Goal: Task Accomplishment & Management: Manage account settings

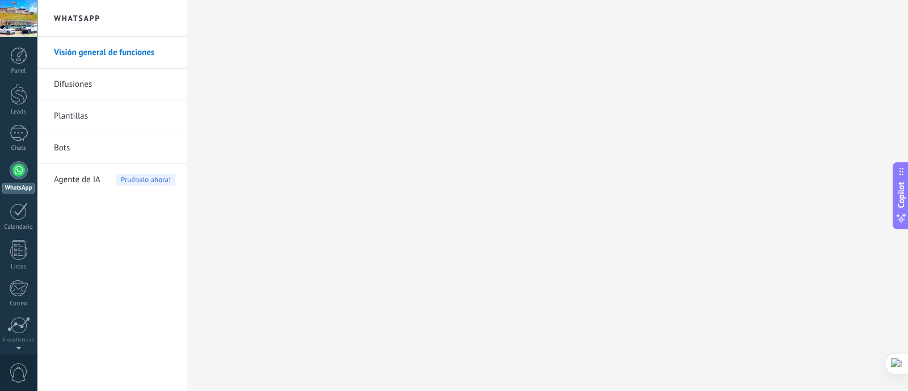
click at [17, 172] on div at bounding box center [19, 170] width 18 height 18
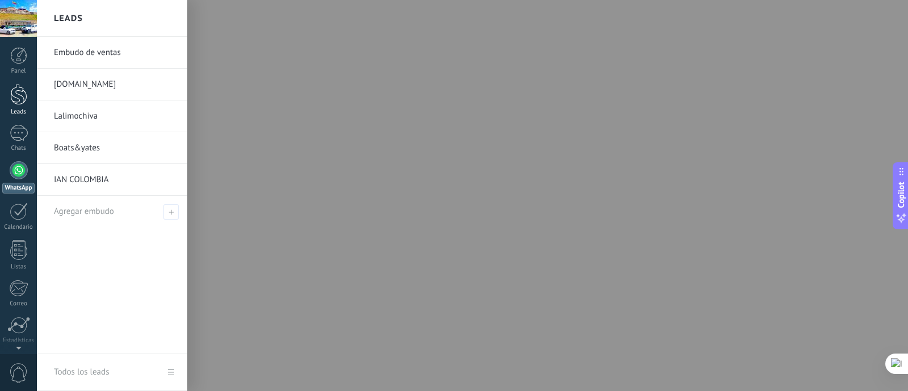
click at [7, 90] on link "Leads" at bounding box center [18, 100] width 37 height 32
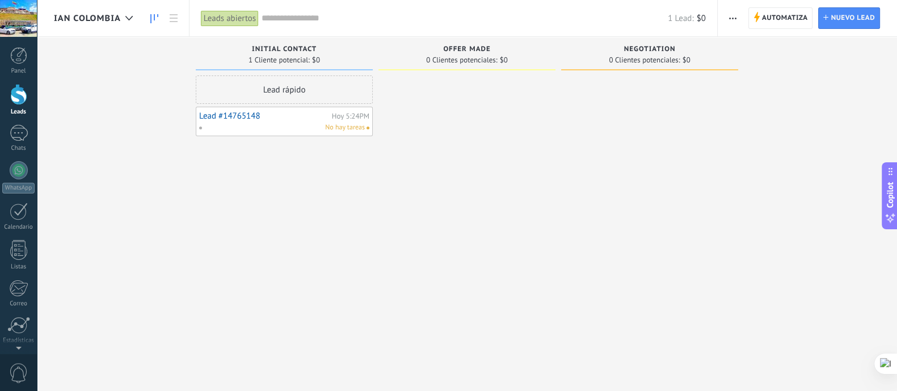
click at [742, 15] on div "Automatiza Nueva difusión Editar embudo Editar el diseño de la tarjeta Importar…" at bounding box center [732, 18] width 19 height 22
click at [731, 24] on span "button" at bounding box center [732, 18] width 7 height 22
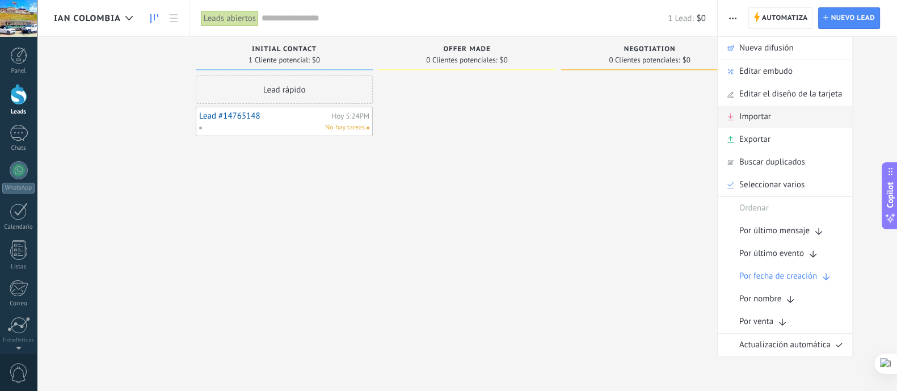
click at [777, 118] on div "Importar" at bounding box center [785, 117] width 134 height 23
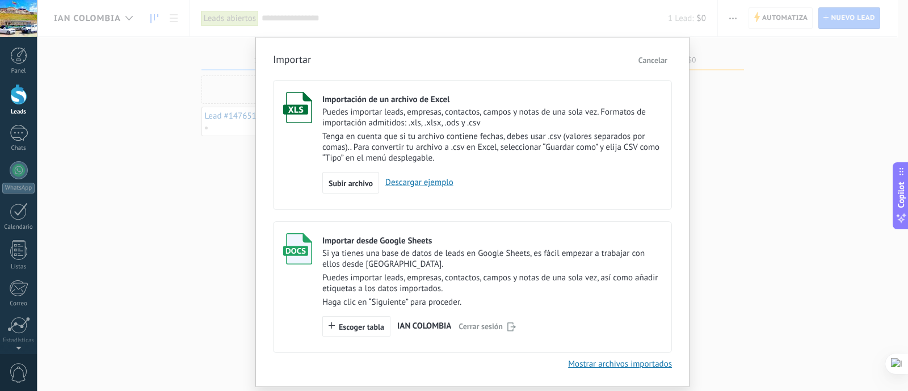
click at [462, 267] on p "Si ya tienes una base de datos de leads en Google Sheets, es fácil empezar a tr…" at bounding box center [491, 259] width 339 height 22
click at [424, 328] on span "IAN COLOMBIA" at bounding box center [424, 326] width 54 height 9
click at [372, 333] on button "Escoger tabla" at bounding box center [356, 326] width 68 height 20
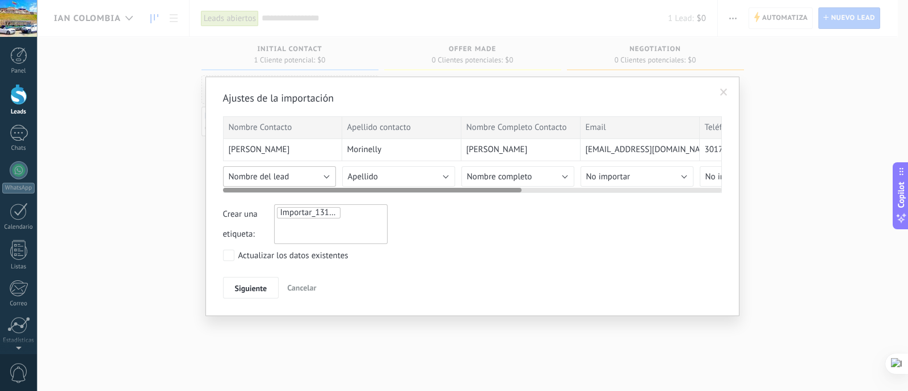
click at [309, 171] on button "Nombre del lead" at bounding box center [279, 176] width 113 height 20
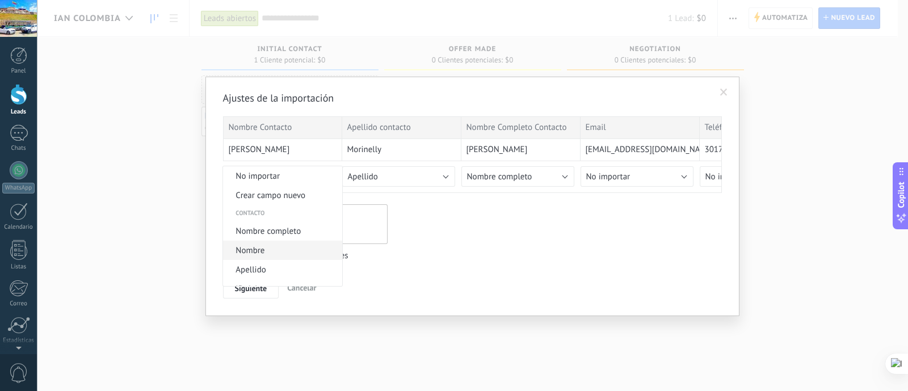
click at [282, 251] on span "Nombre" at bounding box center [281, 250] width 116 height 11
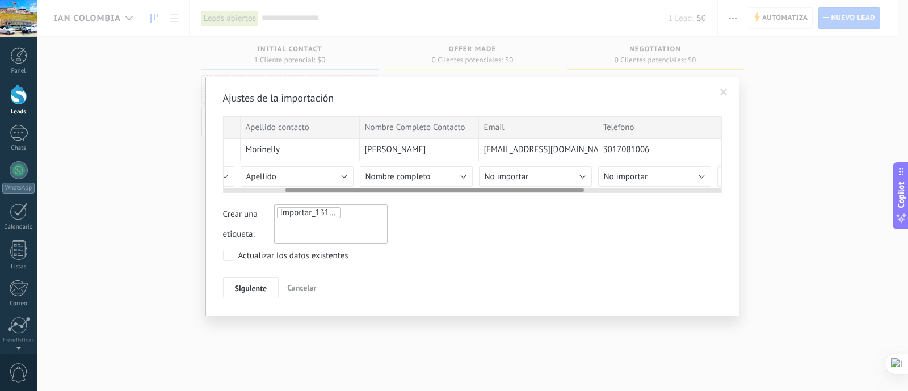
scroll to position [0, 104]
drag, startPoint x: 487, startPoint y: 189, endPoint x: 550, endPoint y: 199, distance: 63.6
click at [550, 199] on div "Ajustes de la importación Nombre Contacto Apellido contacto Nombre Completo Con…" at bounding box center [472, 194] width 499 height 207
click at [406, 180] on span "Nombre completo" at bounding box center [394, 176] width 65 height 11
click at [0, 0] on li "No importar" at bounding box center [0, 0] width 0 height 0
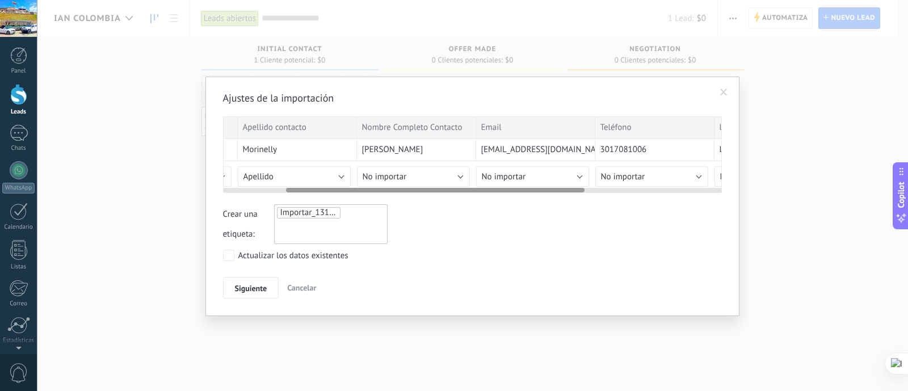
drag, startPoint x: 470, startPoint y: 178, endPoint x: 519, endPoint y: 191, distance: 50.6
click at [468, 177] on div "No importar No importar Crear campo nuevo Contacto Nombre completo Nombre Apell…" at bounding box center [416, 174] width 119 height 26
click at [465, 178] on button "No importar" at bounding box center [413, 176] width 113 height 20
click at [503, 191] on body ".abecls-1,.abecls-2{fill-rule:evenodd}.abecls-2{fill:#fff} .abhcls-1{fill:none}…" at bounding box center [454, 195] width 908 height 391
click at [420, 166] on button "No importar" at bounding box center [413, 176] width 113 height 20
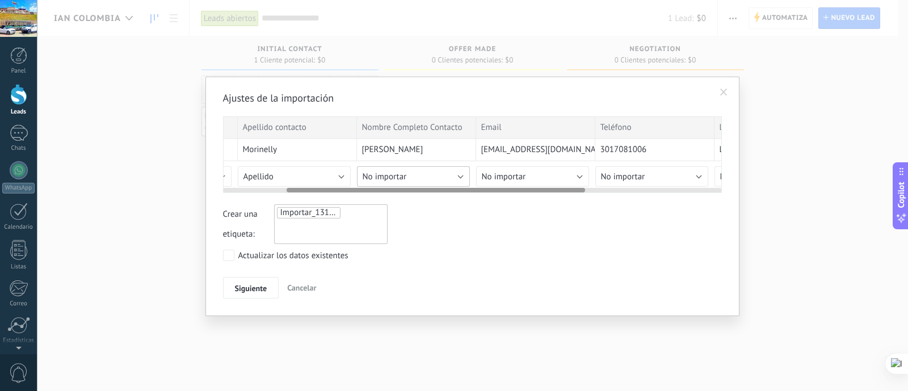
scroll to position [0, 107]
click at [504, 168] on button "No importar" at bounding box center [530, 176] width 113 height 20
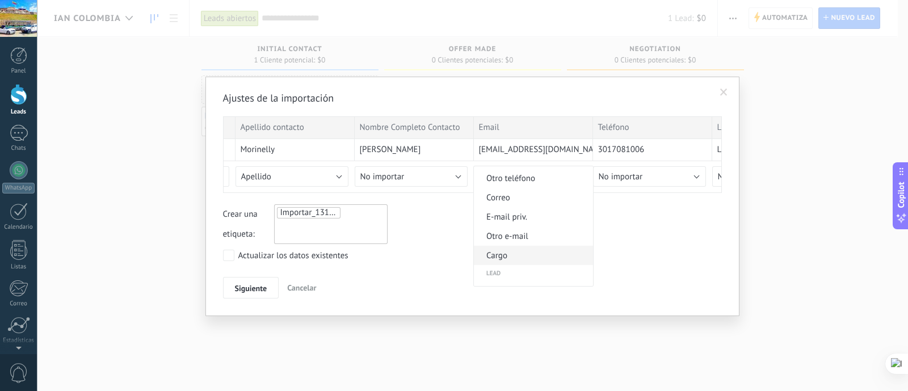
scroll to position [355, 0]
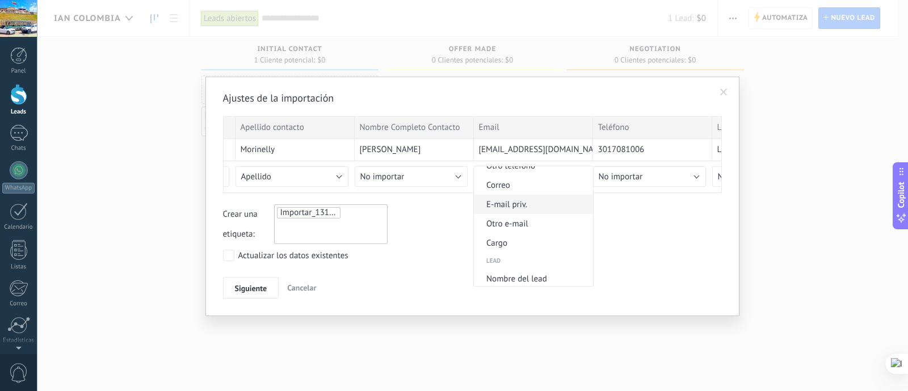
click at [517, 212] on li "E-mail priv." at bounding box center [533, 204] width 119 height 19
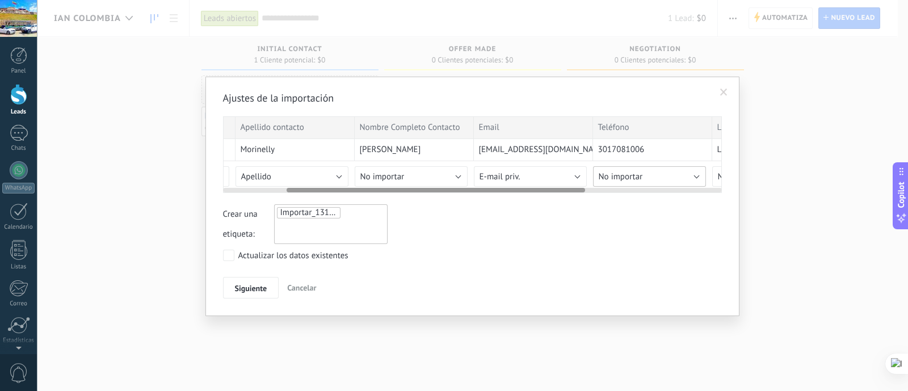
click at [666, 174] on button "No importar" at bounding box center [649, 176] width 113 height 20
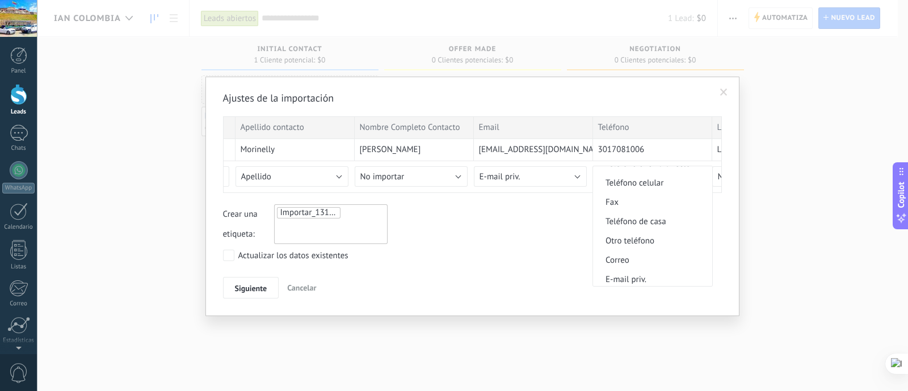
scroll to position [283, 0]
click at [647, 175] on span "Teléfono celular" at bounding box center [651, 179] width 116 height 11
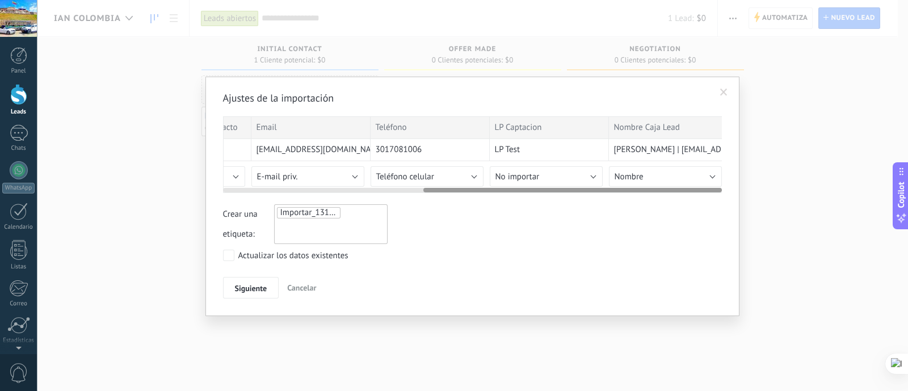
scroll to position [0, 335]
drag, startPoint x: 581, startPoint y: 191, endPoint x: 706, endPoint y: 180, distance: 125.8
click at [706, 180] on div "Nombre Contacto Apellido contacto Nombre Completo Contacto Email Teléfono LP Ca…" at bounding box center [472, 154] width 499 height 77
click at [562, 172] on button "No importar" at bounding box center [540, 176] width 113 height 20
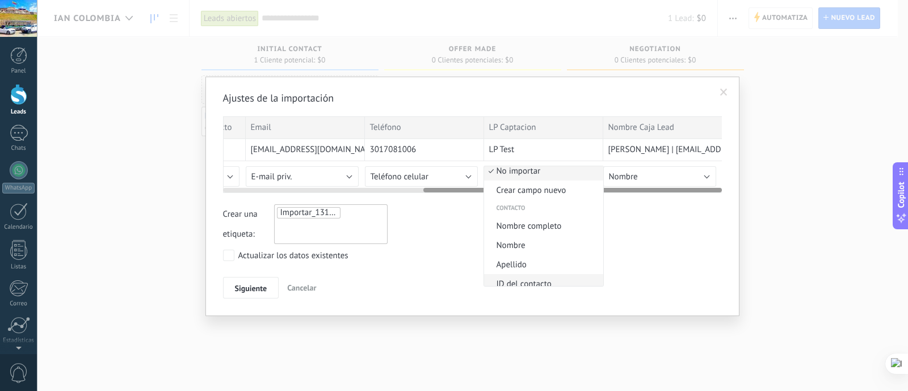
scroll to position [0, 0]
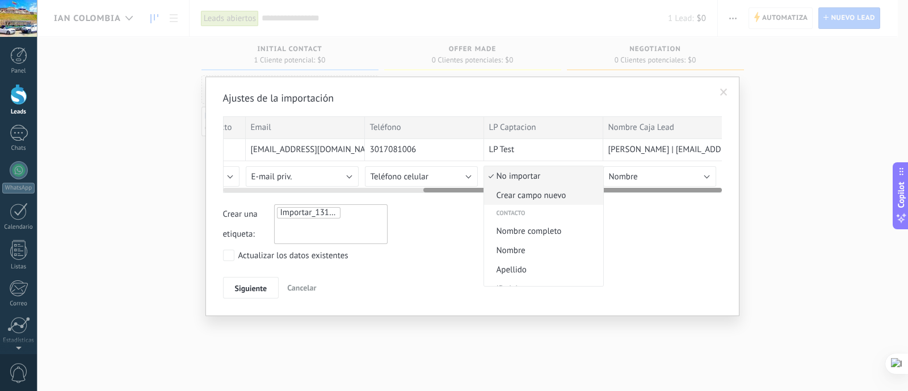
click at [552, 199] on span "Crear campo nuevo" at bounding box center [542, 195] width 116 height 11
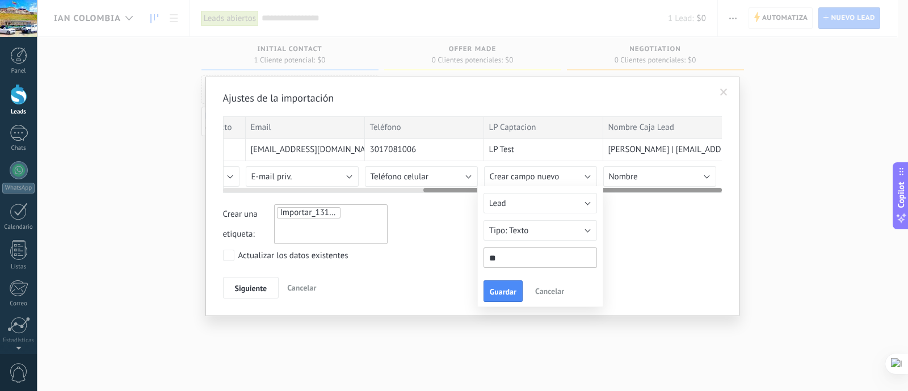
type input "*"
click at [534, 260] on input "**********" at bounding box center [539, 257] width 113 height 20
type input "**********"
click at [487, 293] on button "Guardar" at bounding box center [502, 291] width 39 height 22
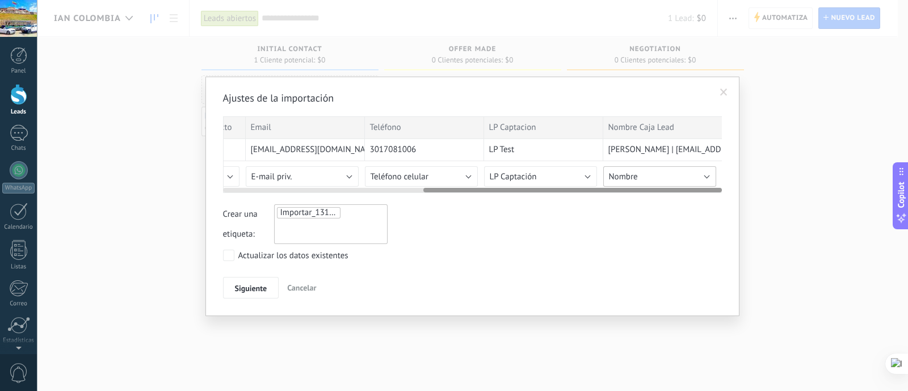
click at [635, 173] on span "Nombre" at bounding box center [623, 176] width 29 height 11
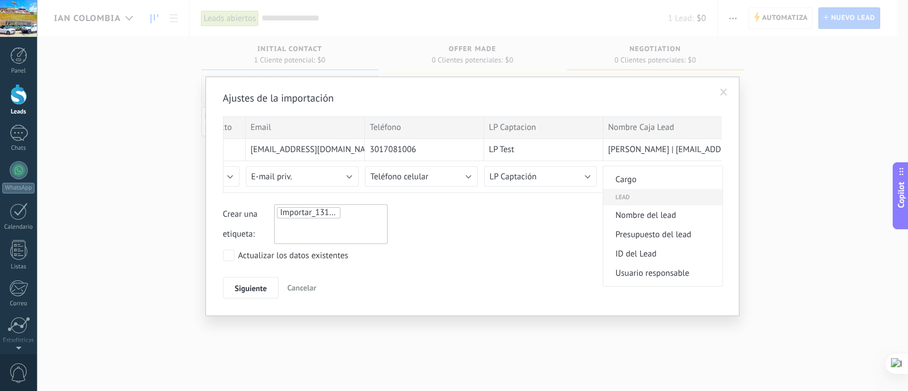
scroll to position [450, 0]
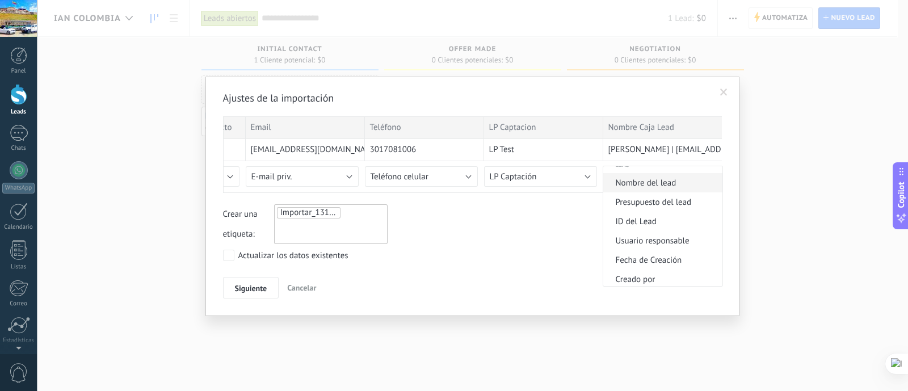
click at [680, 185] on span "Nombre del lead" at bounding box center [661, 183] width 116 height 11
drag, startPoint x: 320, startPoint y: 229, endPoint x: 292, endPoint y: 229, distance: 27.8
click at [292, 229] on div "Importar_13102025_1824" at bounding box center [330, 224] width 113 height 40
click at [300, 222] on input "text" at bounding box center [305, 228] width 57 height 17
click at [309, 231] on input "text" at bounding box center [305, 228] width 57 height 17
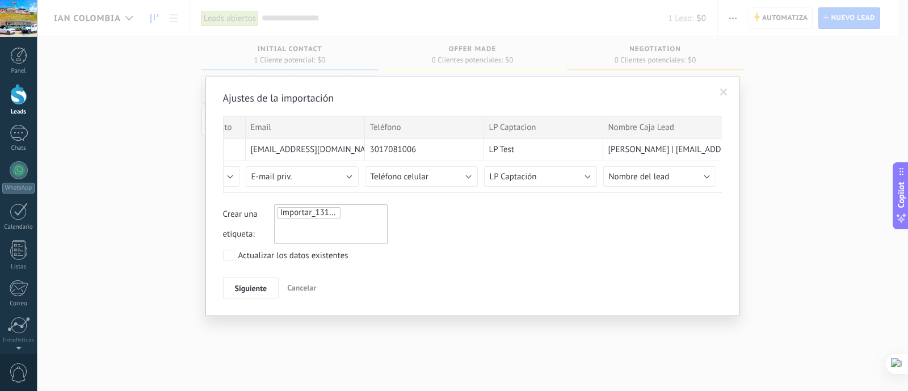
click at [309, 231] on input "text" at bounding box center [305, 228] width 57 height 17
click at [303, 230] on input "text" at bounding box center [305, 228] width 57 height 17
click at [259, 290] on span "Siguiente" at bounding box center [251, 288] width 32 height 8
click at [260, 284] on span "Siguiente" at bounding box center [251, 288] width 32 height 8
click at [309, 223] on div "Importar_13102025_1824" at bounding box center [330, 224] width 113 height 40
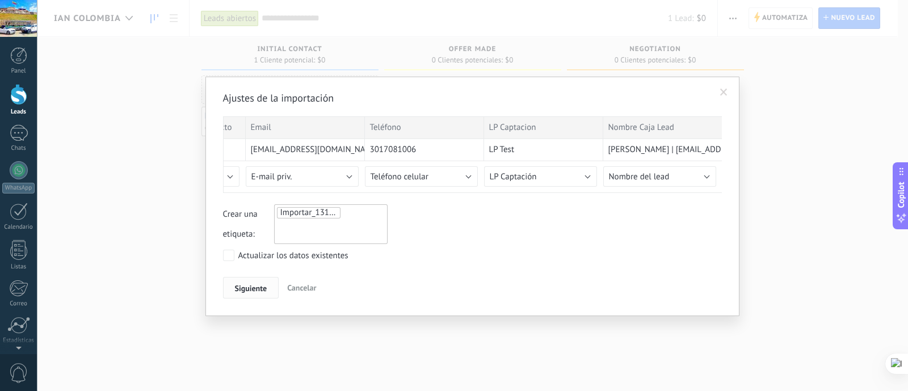
click at [251, 289] on span "Siguiente" at bounding box center [251, 288] width 32 height 8
click at [233, 289] on button "Siguiente" at bounding box center [251, 288] width 56 height 22
click at [250, 286] on span "Siguiente" at bounding box center [251, 288] width 32 height 8
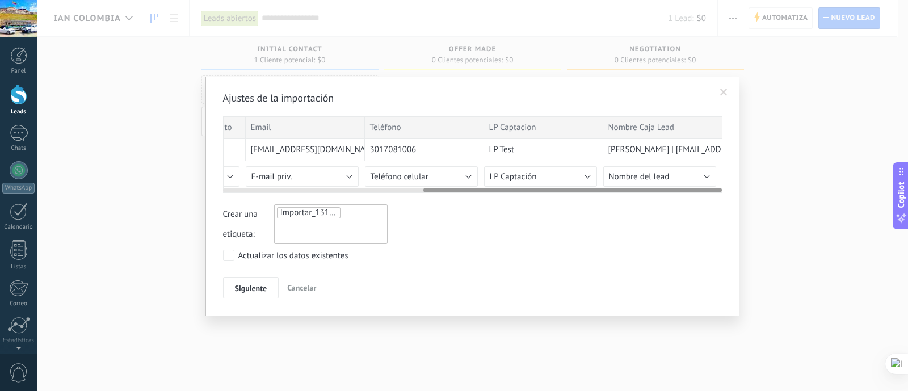
drag, startPoint x: 421, startPoint y: 191, endPoint x: 282, endPoint y: 186, distance: 139.1
click at [282, 186] on div at bounding box center [472, 187] width 499 height 9
click at [280, 188] on div at bounding box center [472, 187] width 499 height 9
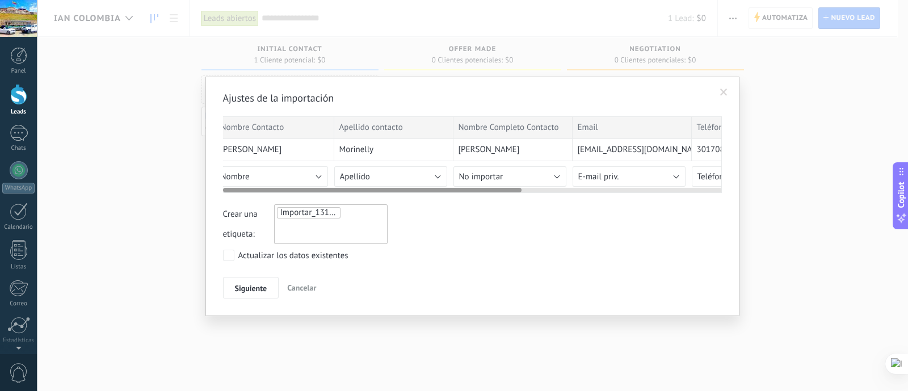
scroll to position [0, 0]
drag, startPoint x: 433, startPoint y: 189, endPoint x: 187, endPoint y: 177, distance: 245.9
click at [187, 177] on div "Ajustes de la importación Nombre Contacto Apellido contacto Nombre Completo Con…" at bounding box center [472, 195] width 871 height 391
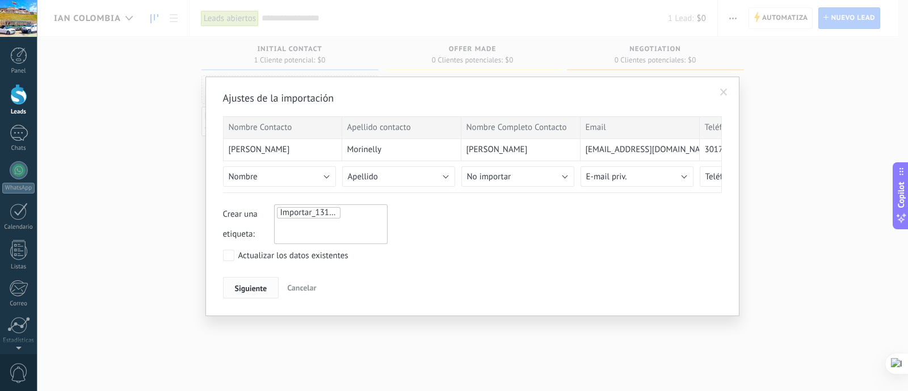
click at [249, 286] on span "Siguiente" at bounding box center [251, 288] width 32 height 8
click at [246, 252] on div "Actualizar los datos existentes" at bounding box center [293, 255] width 110 height 11
click at [245, 284] on span "Siguiente" at bounding box center [251, 288] width 32 height 8
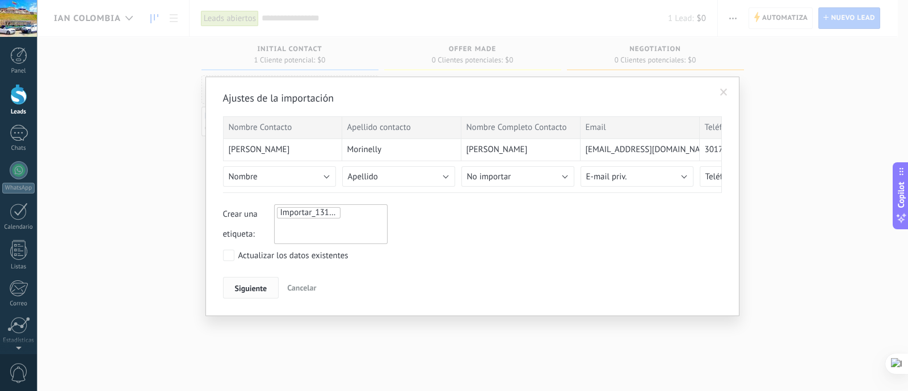
click at [245, 284] on span "Siguiente" at bounding box center [251, 288] width 32 height 8
click at [257, 277] on button "Siguiente" at bounding box center [251, 288] width 56 height 22
click at [231, 286] on button "Siguiente" at bounding box center [251, 288] width 56 height 22
click at [232, 286] on button "Siguiente" at bounding box center [251, 288] width 56 height 22
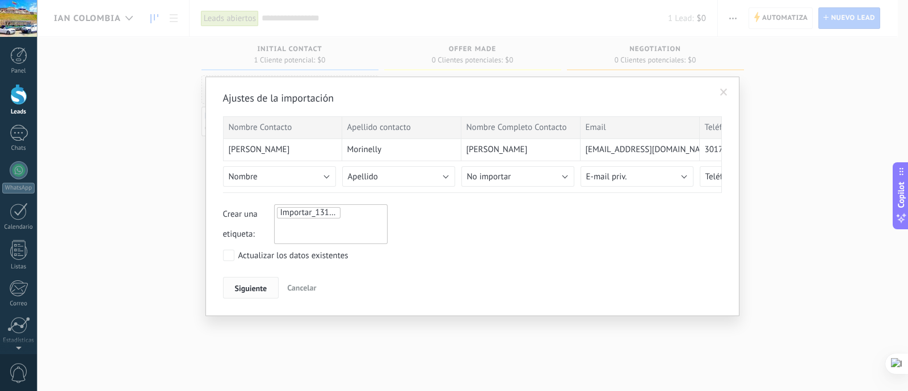
click at [239, 277] on button "Siguiente" at bounding box center [251, 288] width 56 height 22
click at [238, 286] on span "Siguiente" at bounding box center [251, 288] width 32 height 8
click at [241, 280] on button "Siguiente" at bounding box center [251, 288] width 56 height 22
click at [238, 254] on div "Actualizar los datos existentes" at bounding box center [293, 255] width 110 height 11
click at [235, 296] on button "Siguiente" at bounding box center [251, 288] width 56 height 22
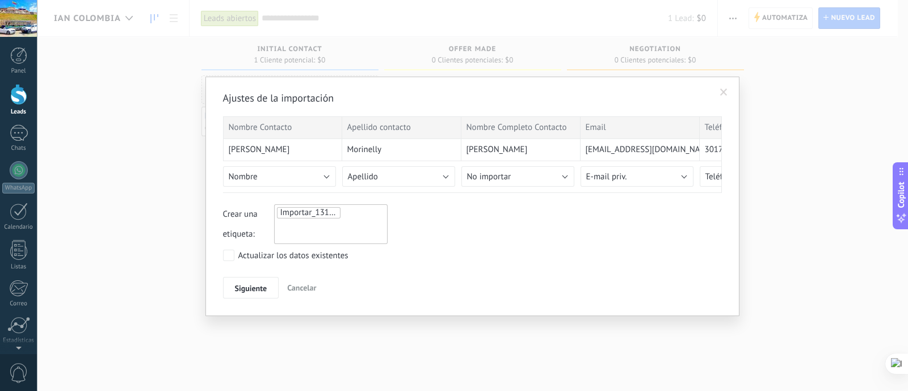
click at [474, 195] on div "Ajustes de la importación Nombre Contacto Apellido contacto Nombre Completo Con…" at bounding box center [472, 194] width 499 height 207
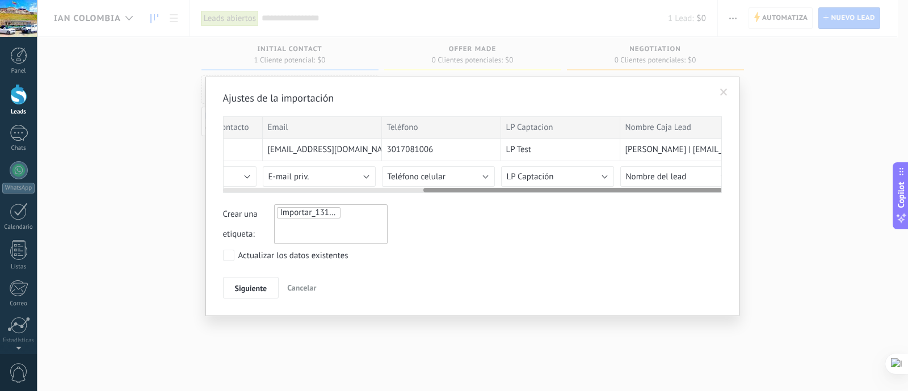
scroll to position [0, 335]
drag, startPoint x: 470, startPoint y: 188, endPoint x: 710, endPoint y: 196, distance: 240.1
click at [726, 200] on div "Ajustes de la importación Nombre Contacto Apellido contacto Nombre Completo Con…" at bounding box center [472, 196] width 534 height 239
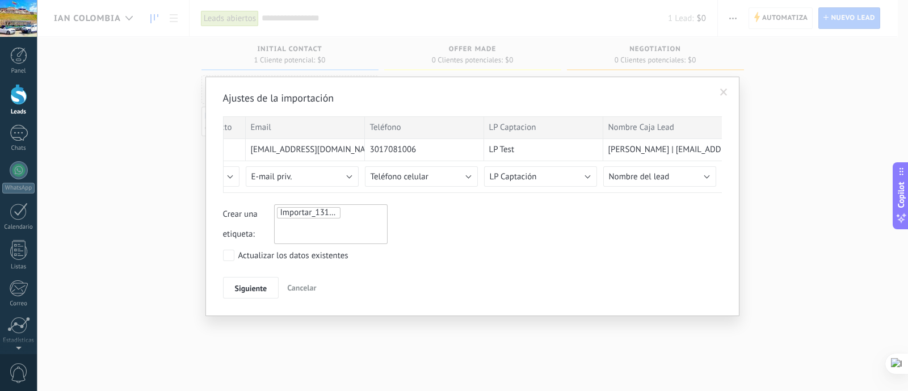
click at [340, 221] on div "Importar_13102025_1824" at bounding box center [330, 224] width 113 height 40
click at [366, 222] on li at bounding box center [324, 228] width 94 height 17
click at [336, 229] on li at bounding box center [324, 228] width 94 height 17
click at [312, 241] on div "Importar_13102025_1824" at bounding box center [330, 224] width 113 height 40
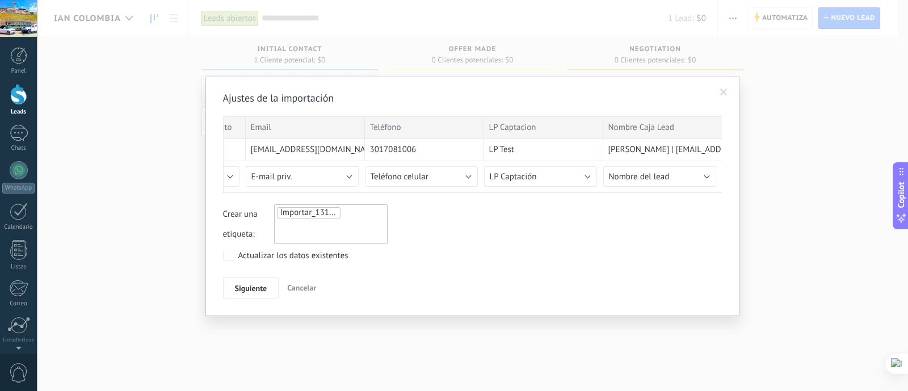
click at [310, 232] on input "text" at bounding box center [305, 228] width 57 height 17
type input "*"
type input "******"
click at [365, 242] on span "prueba" at bounding box center [354, 248] width 32 height 15
click at [260, 293] on button "Siguiente" at bounding box center [251, 288] width 56 height 22
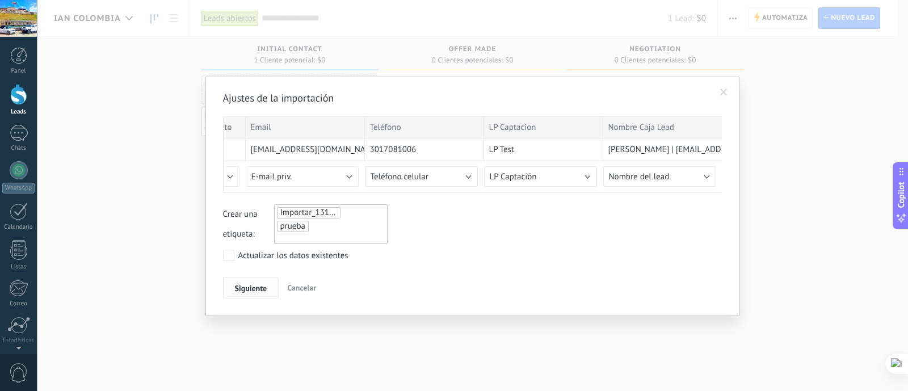
click at [261, 290] on span "Siguiente" at bounding box center [251, 288] width 32 height 8
click at [722, 95] on span at bounding box center [723, 92] width 7 height 8
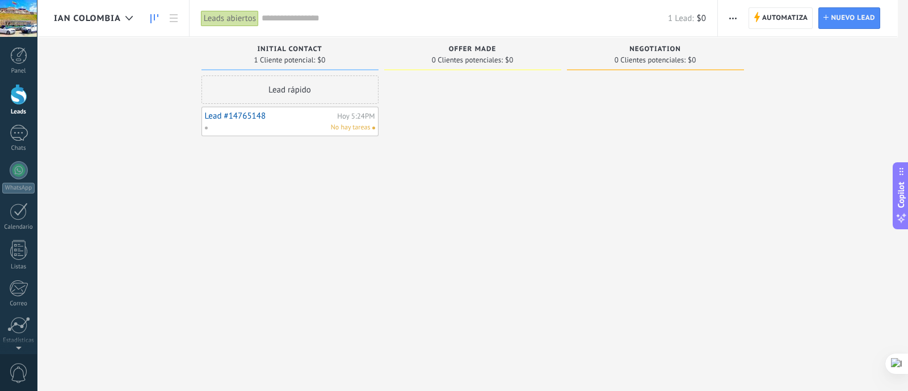
click at [287, 129] on div "No hay tareas" at bounding box center [287, 128] width 166 height 10
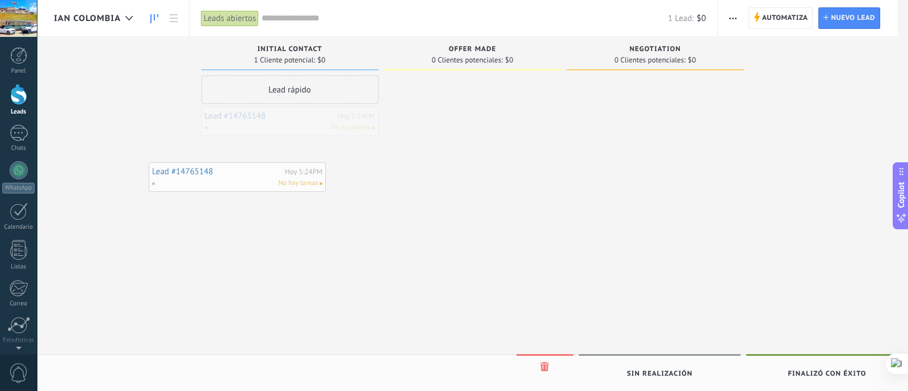
drag, startPoint x: 314, startPoint y: 123, endPoint x: 267, endPoint y: 178, distance: 72.8
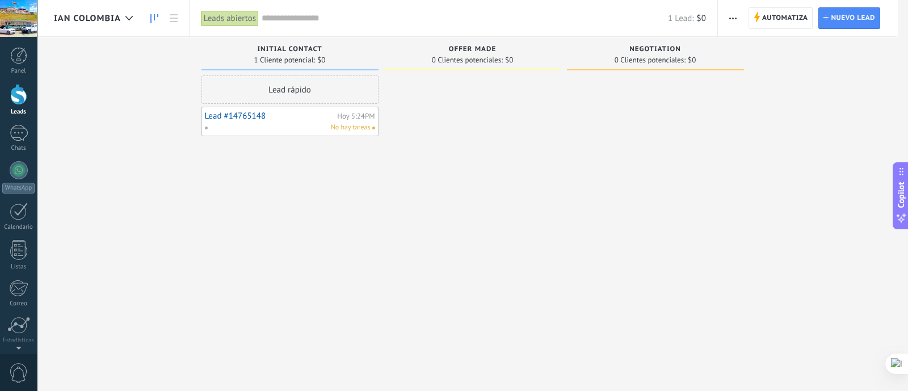
click at [267, 121] on div "Lead #14765148 Hoy 5:24PM No hay tareas" at bounding box center [290, 121] width 170 height 23
click at [168, 25] on link at bounding box center [173, 18] width 19 height 22
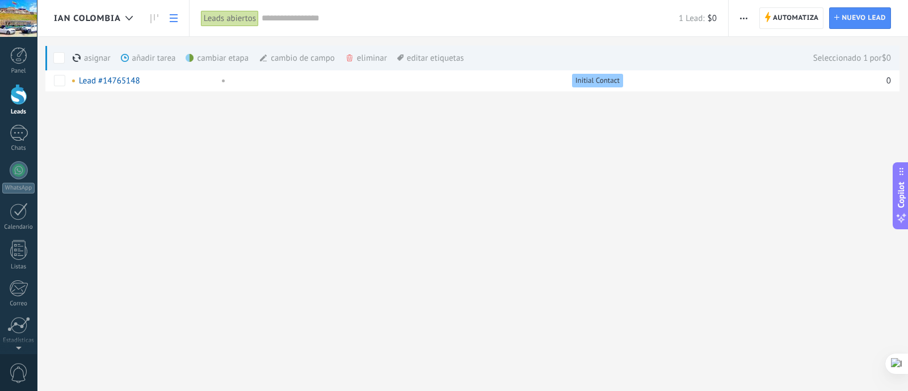
click at [353, 49] on div "eliminar màs" at bounding box center [385, 57] width 81 height 25
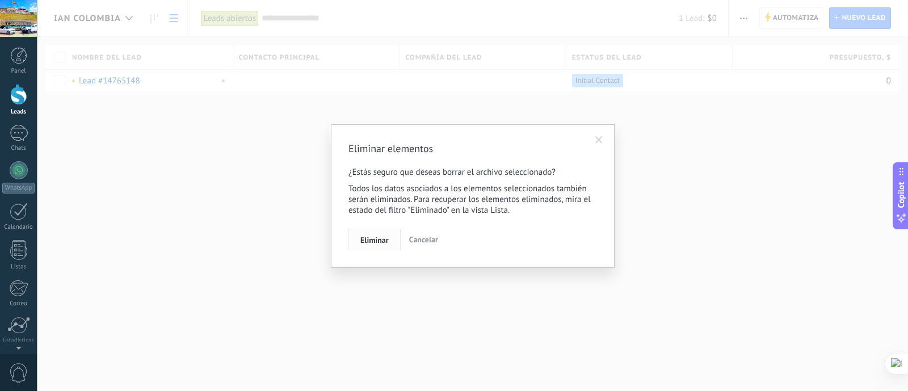
click at [377, 243] on span "Eliminar" at bounding box center [374, 240] width 28 height 8
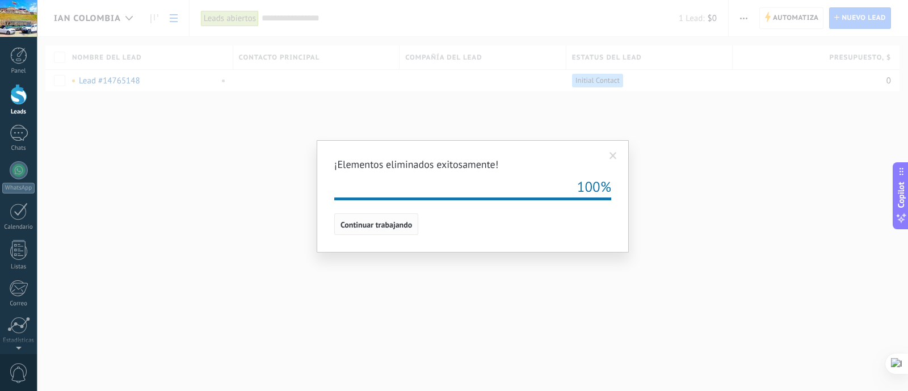
click at [408, 225] on span "Continuar trabajando" at bounding box center [375, 225] width 71 height 8
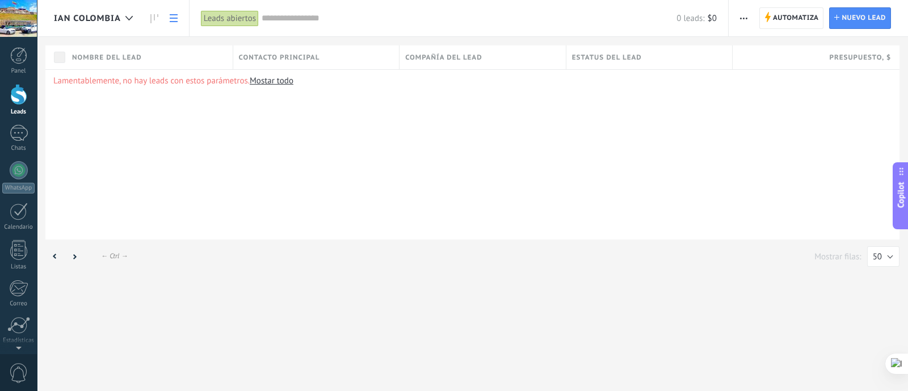
click at [177, 23] on link at bounding box center [173, 18] width 19 height 22
click at [176, 20] on icon at bounding box center [174, 18] width 8 height 8
click at [154, 19] on use at bounding box center [154, 18] width 8 height 9
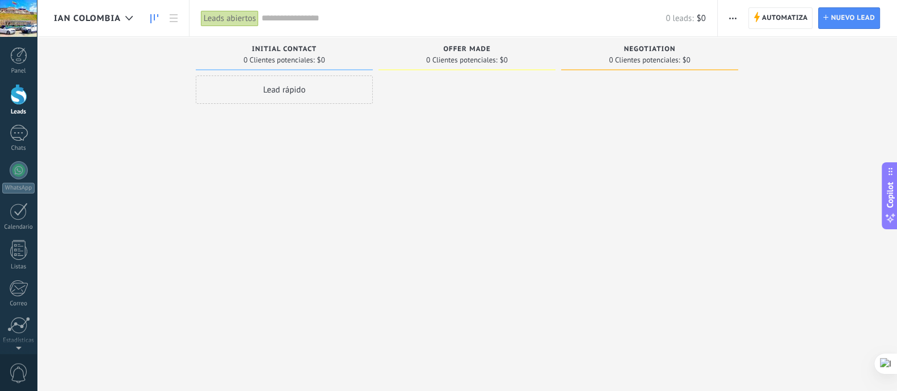
click at [736, 18] on use "button" at bounding box center [732, 19] width 7 height 2
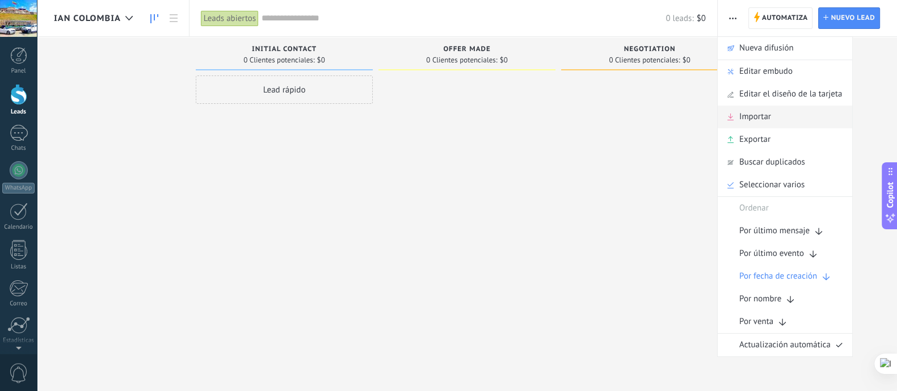
click at [769, 118] on span "Importar" at bounding box center [755, 117] width 32 height 23
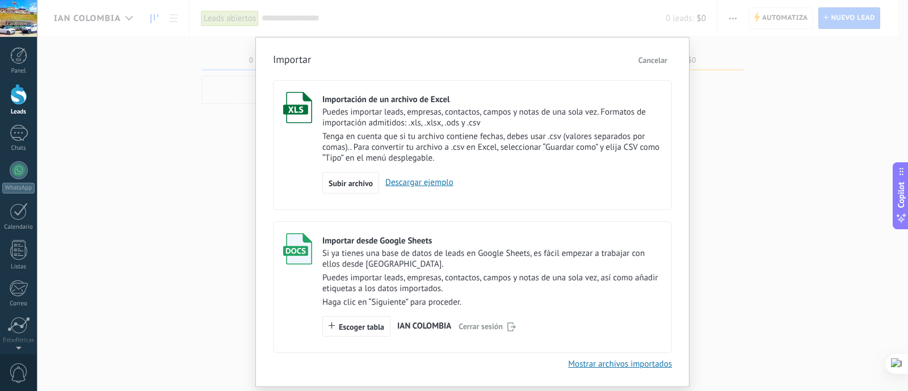
click at [381, 269] on div "Si ya tienes una base de datos de leads en Google Sheets, es fácil empezar a tr…" at bounding box center [491, 278] width 339 height 60
click at [351, 333] on button "Escoger tabla" at bounding box center [356, 326] width 68 height 20
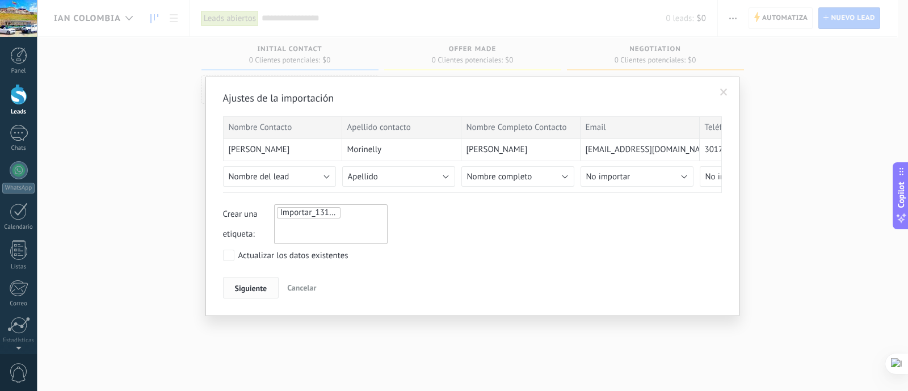
click at [251, 293] on button "Siguiente" at bounding box center [251, 288] width 56 height 22
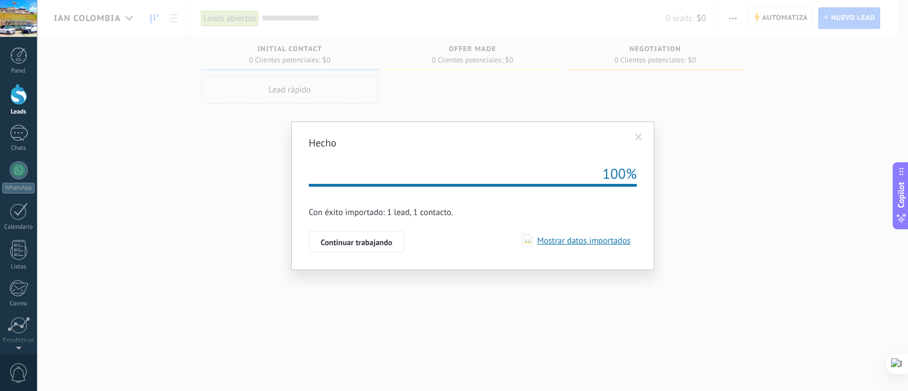
click at [643, 146] on span at bounding box center [638, 137] width 19 height 19
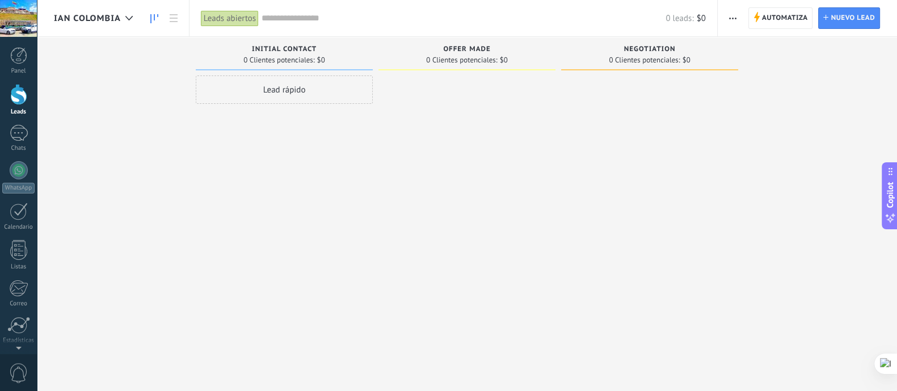
click at [297, 100] on div "Lead rápido" at bounding box center [284, 89] width 177 height 28
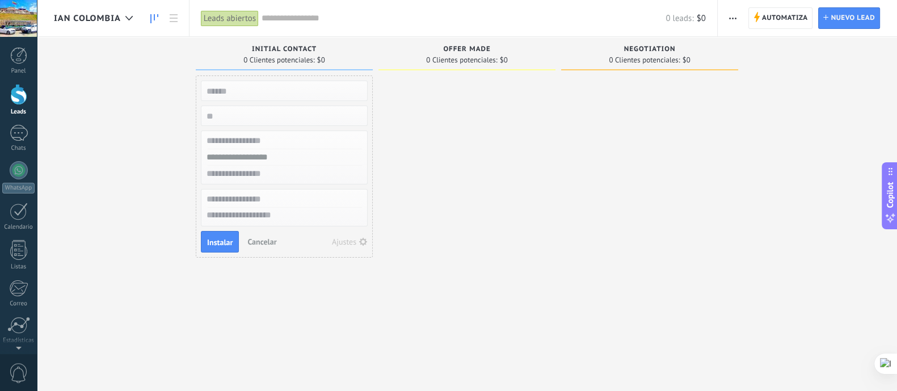
click at [731, 15] on span "button" at bounding box center [732, 18] width 7 height 22
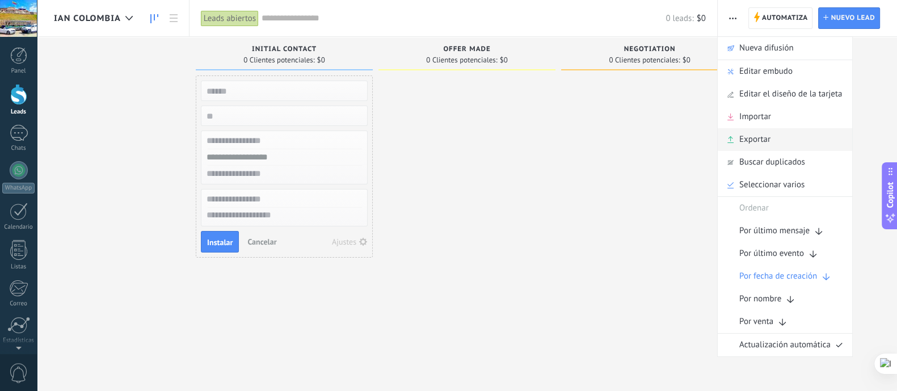
click at [776, 141] on div "Exportar" at bounding box center [785, 139] width 134 height 23
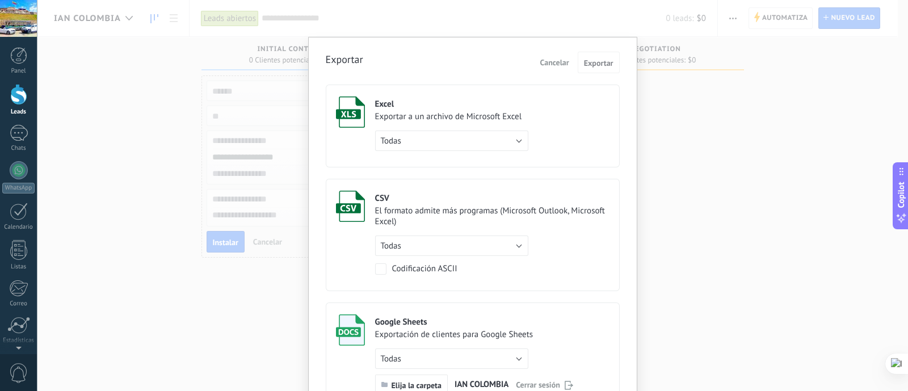
click at [563, 64] on span "Cancelar" at bounding box center [554, 62] width 29 height 10
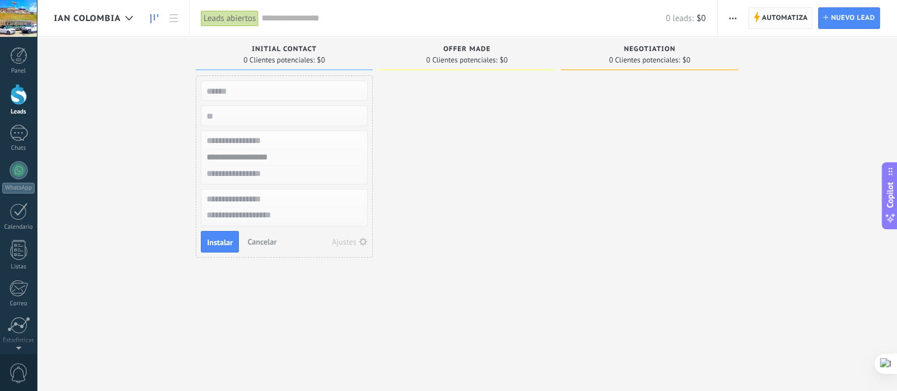
click at [787, 15] on span "Automatiza" at bounding box center [785, 18] width 46 height 20
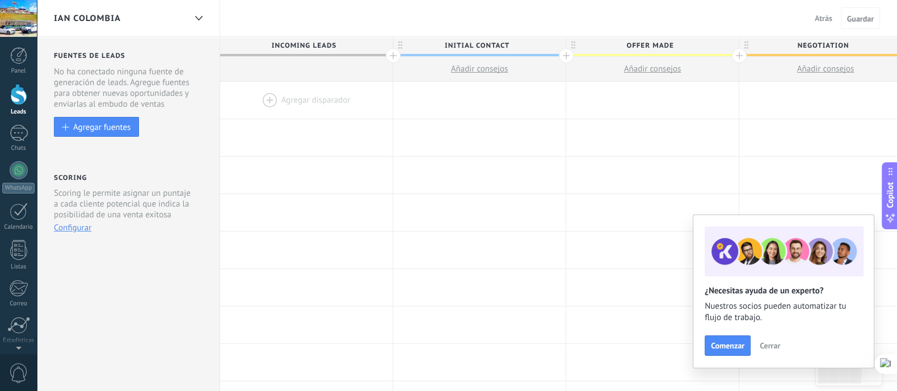
click at [830, 21] on span "Atrás" at bounding box center [824, 18] width 18 height 10
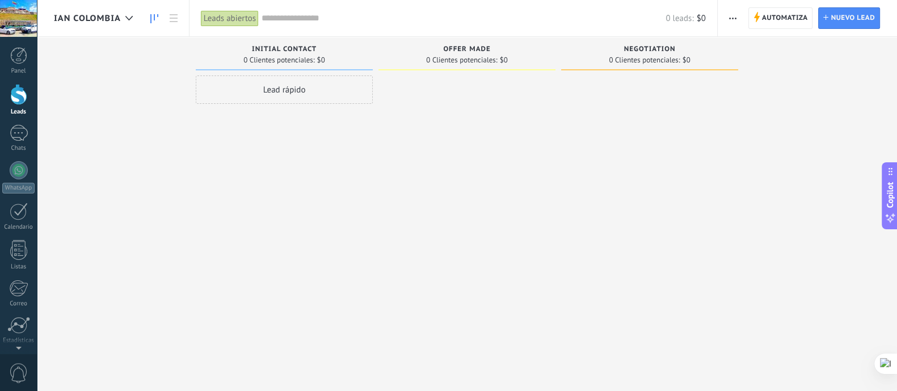
click at [725, 15] on button "button" at bounding box center [732, 18] width 16 height 22
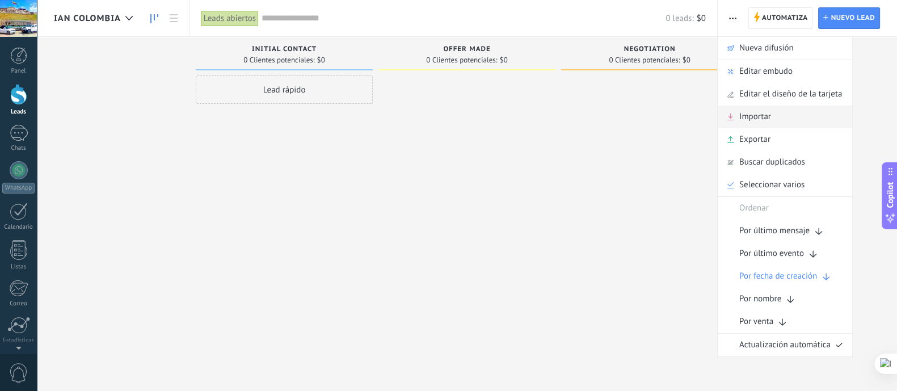
click at [772, 119] on div "Importar" at bounding box center [785, 117] width 134 height 23
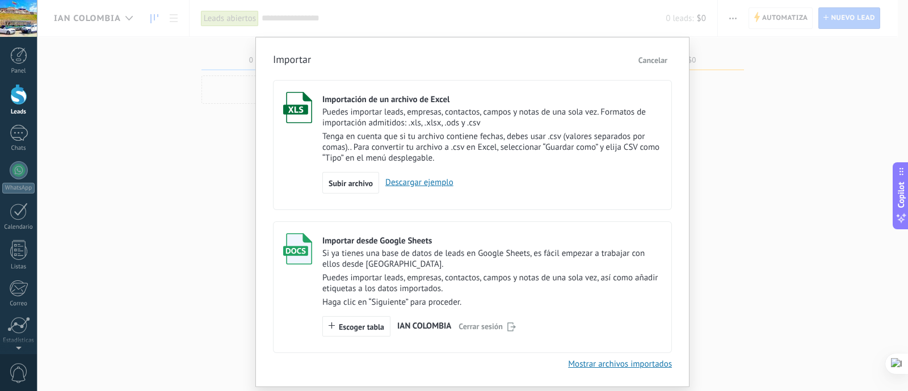
scroll to position [32, 0]
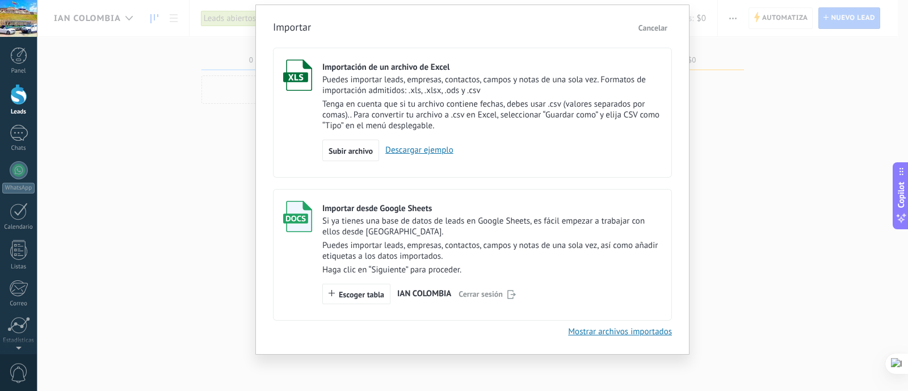
click at [454, 218] on p "Si ya tienes una base de datos de leads en Google Sheets, es fácil empezar a tr…" at bounding box center [491, 227] width 339 height 22
click at [349, 290] on span "Escoger tabla" at bounding box center [361, 294] width 45 height 8
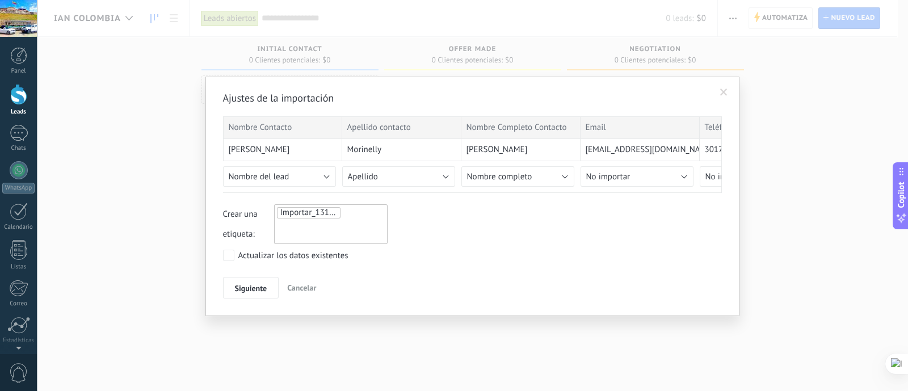
scroll to position [0, 0]
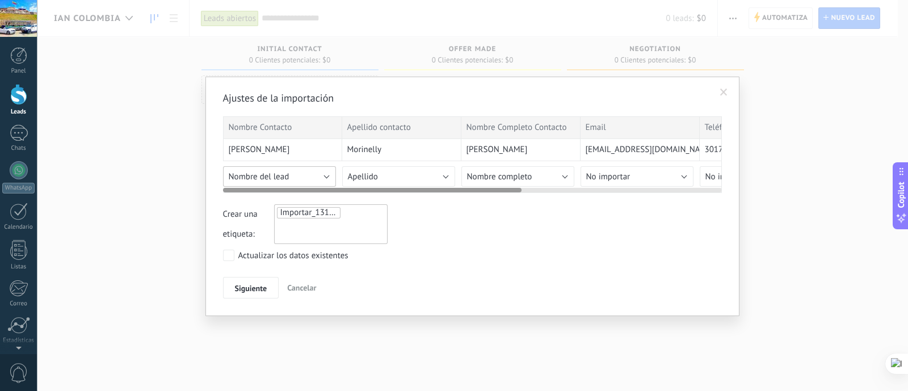
click at [290, 174] on button "Nombre del lead" at bounding box center [279, 176] width 113 height 20
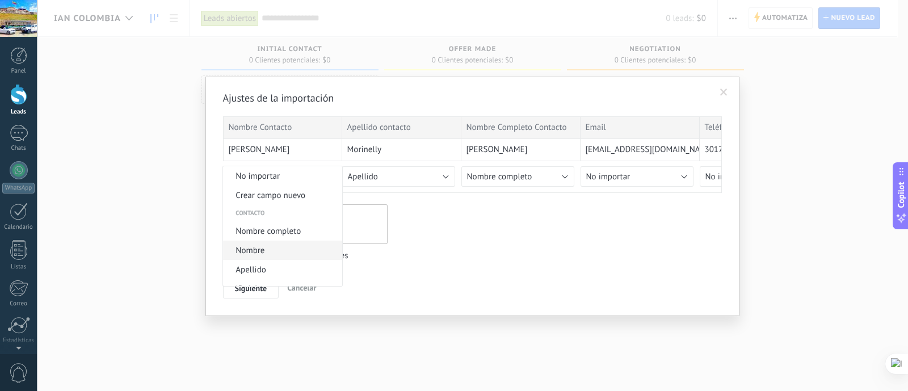
click at [279, 257] on li "Nombre" at bounding box center [282, 250] width 119 height 19
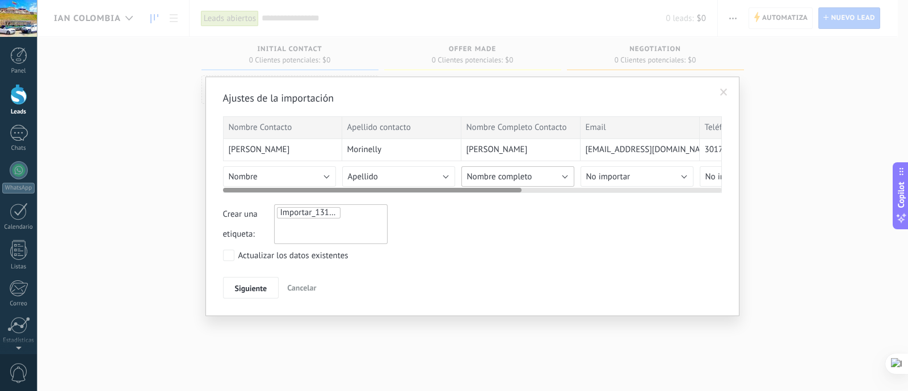
click at [547, 179] on button "Nombre completo" at bounding box center [517, 176] width 113 height 20
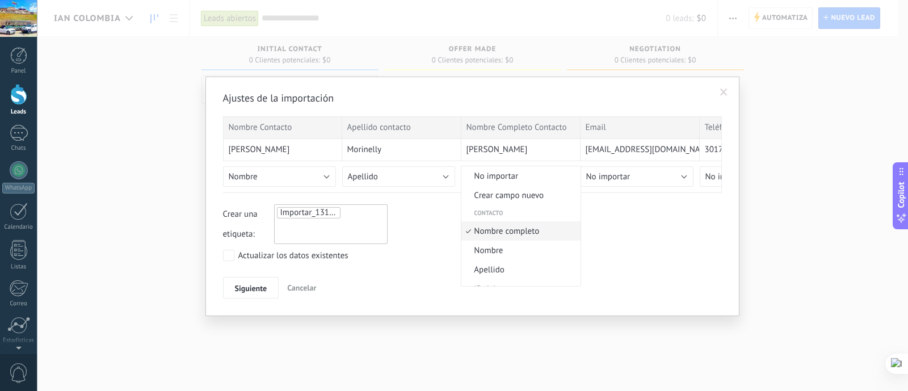
scroll to position [6, 0]
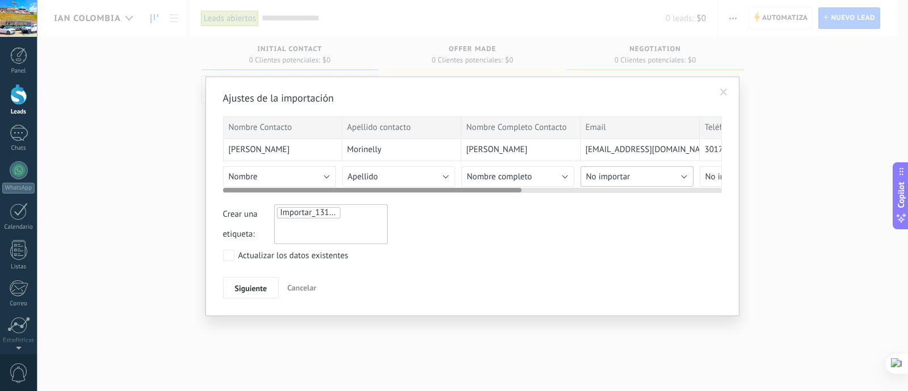
click at [658, 177] on button "No importar" at bounding box center [636, 176] width 113 height 20
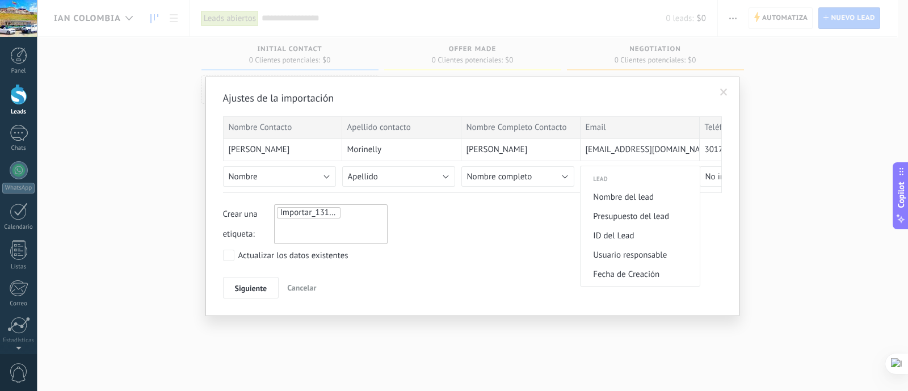
scroll to position [355, 0]
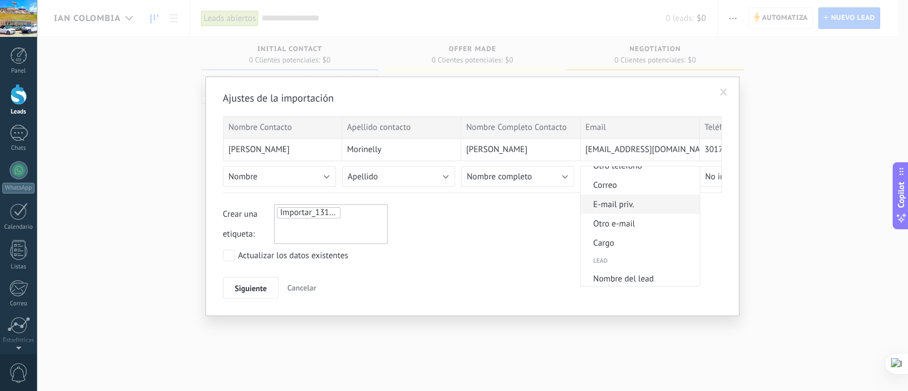
click at [635, 205] on span "E-mail priv." at bounding box center [638, 204] width 116 height 11
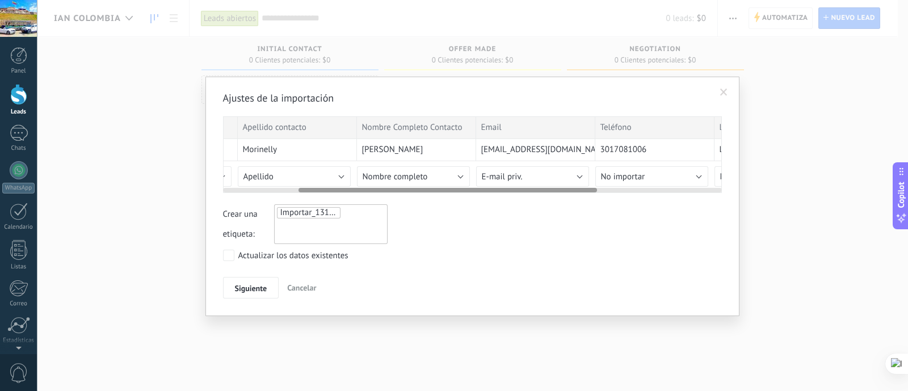
scroll to position [0, 124]
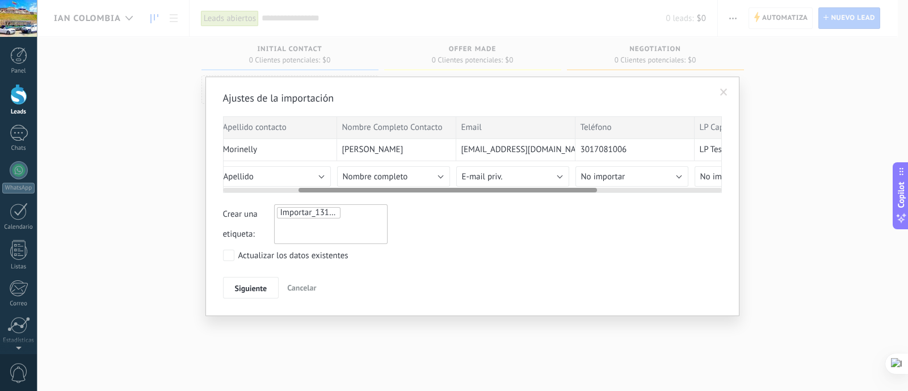
drag, startPoint x: 508, startPoint y: 188, endPoint x: 583, endPoint y: 194, distance: 75.7
click at [583, 194] on div "Ajustes de la importación Nombre Contacto Apellido contacto Nombre Completo Con…" at bounding box center [472, 194] width 499 height 207
click at [606, 172] on span "No importar" at bounding box center [603, 176] width 44 height 11
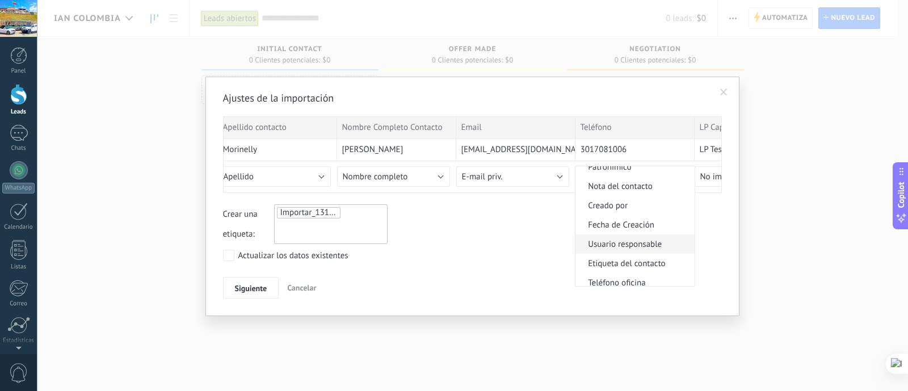
scroll to position [213, 0]
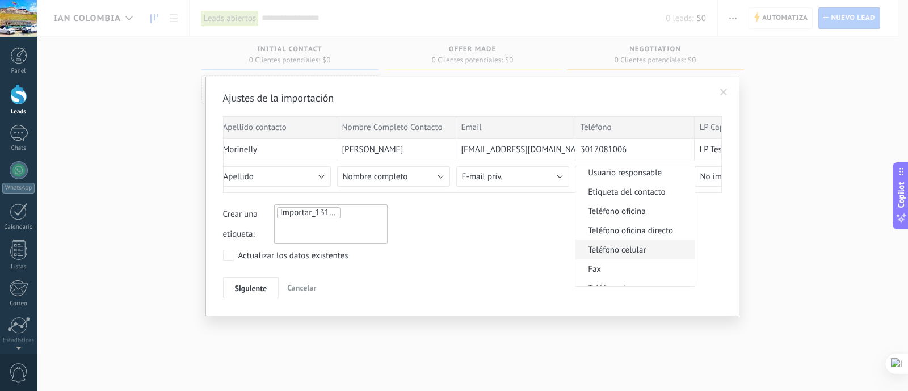
click at [626, 258] on li "Teléfono celular" at bounding box center [634, 249] width 119 height 19
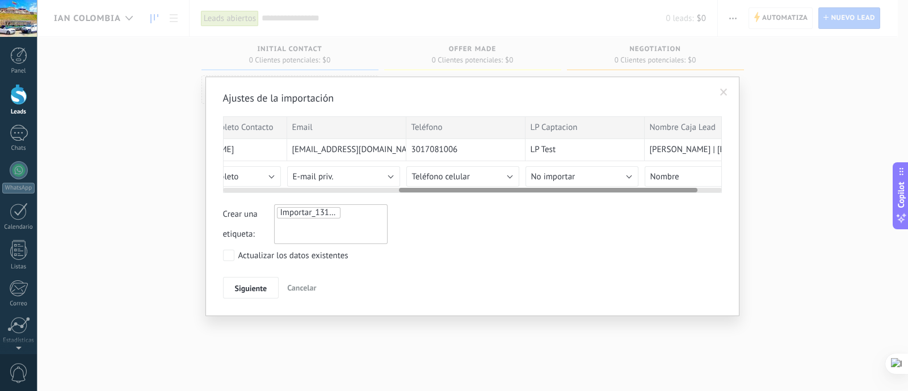
drag, startPoint x: 567, startPoint y: 188, endPoint x: 618, endPoint y: 191, distance: 51.1
click at [669, 192] on div "Ajustes de la importación Nombre Contacto Apellido contacto Nombre Completo Con…" at bounding box center [472, 194] width 499 height 207
click at [590, 177] on button "No importar" at bounding box center [580, 176] width 113 height 20
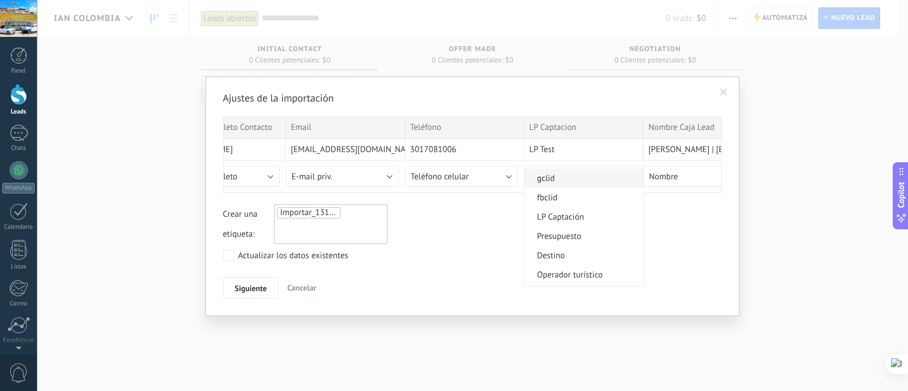
scroll to position [806, 0]
click at [585, 238] on span "LP Captación" at bounding box center [582, 232] width 116 height 11
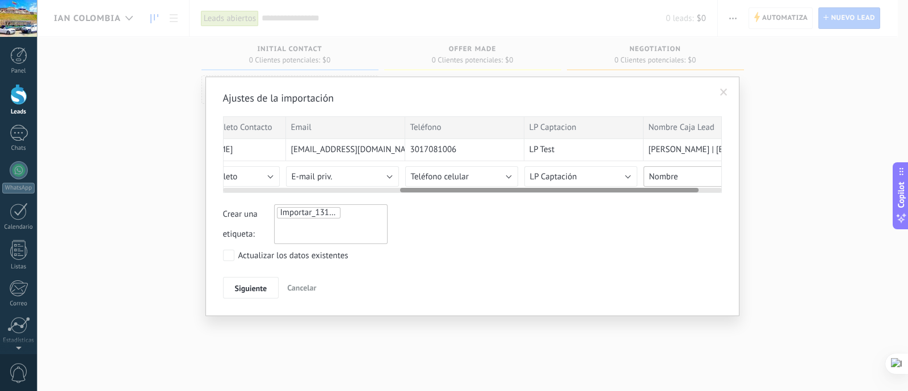
click at [686, 173] on button "Nombre" at bounding box center [699, 176] width 113 height 20
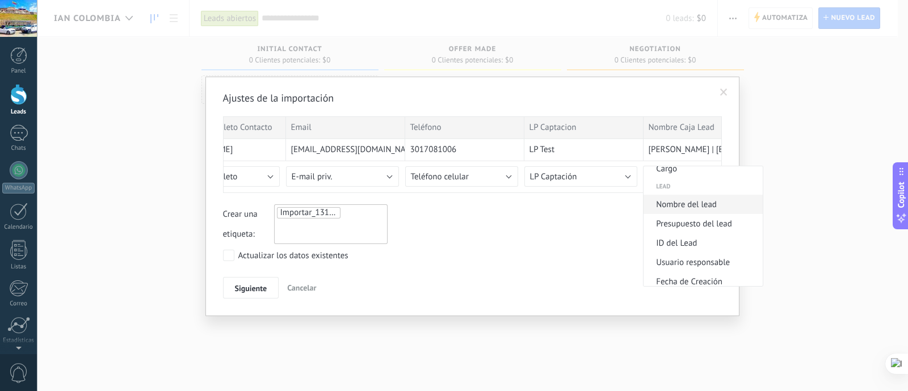
scroll to position [450, 0]
click at [702, 185] on span "Nombre del lead" at bounding box center [701, 183] width 116 height 11
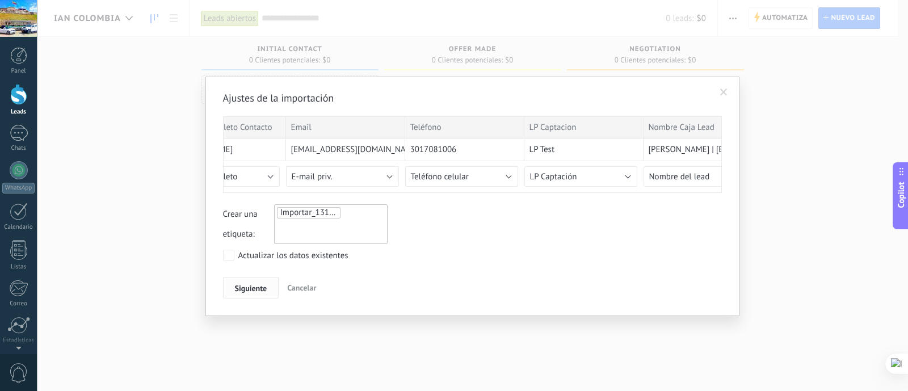
click at [237, 277] on button "Siguiente" at bounding box center [251, 288] width 56 height 22
click at [264, 284] on span "Siguiente" at bounding box center [251, 288] width 32 height 8
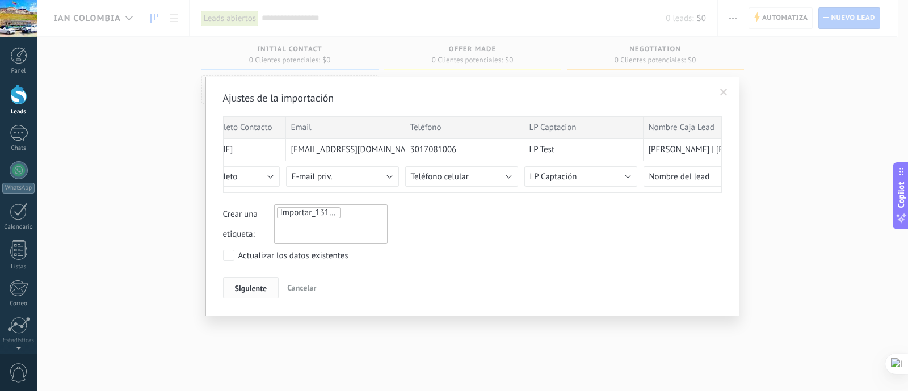
click at [264, 284] on span "Siguiente" at bounding box center [251, 288] width 32 height 8
click at [227, 248] on div "Ajustes de la importación Nombre Contacto Apellido contacto Nombre Completo Con…" at bounding box center [472, 194] width 499 height 207
click at [252, 289] on span "Siguiente" at bounding box center [251, 288] width 32 height 8
click at [255, 288] on span "Siguiente" at bounding box center [251, 288] width 32 height 8
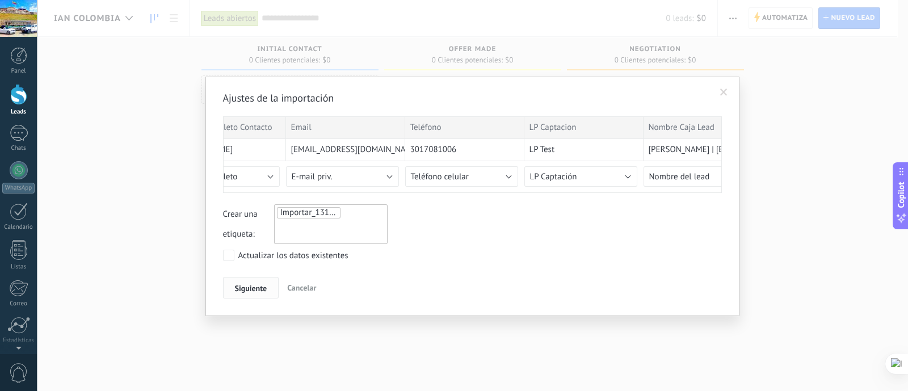
click at [255, 288] on span "Siguiente" at bounding box center [251, 288] width 32 height 8
click at [304, 224] on div "Importar_13102025_1838" at bounding box center [330, 224] width 113 height 40
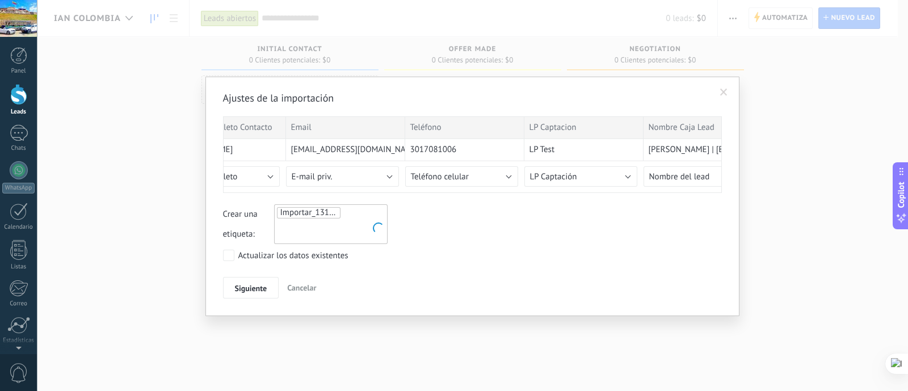
click at [307, 227] on input "text" at bounding box center [305, 228] width 57 height 17
click at [305, 276] on span "prueba" at bounding box center [294, 274] width 32 height 15
click at [269, 289] on button "Siguiente" at bounding box center [251, 288] width 56 height 22
click at [271, 289] on button "Siguiente" at bounding box center [251, 288] width 56 height 22
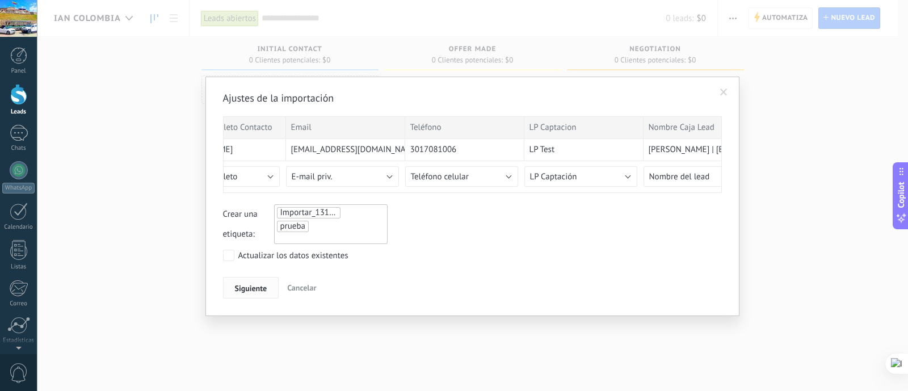
click at [271, 289] on button "Siguiente" at bounding box center [251, 288] width 56 height 22
click at [272, 288] on button "Siguiente" at bounding box center [251, 288] width 56 height 22
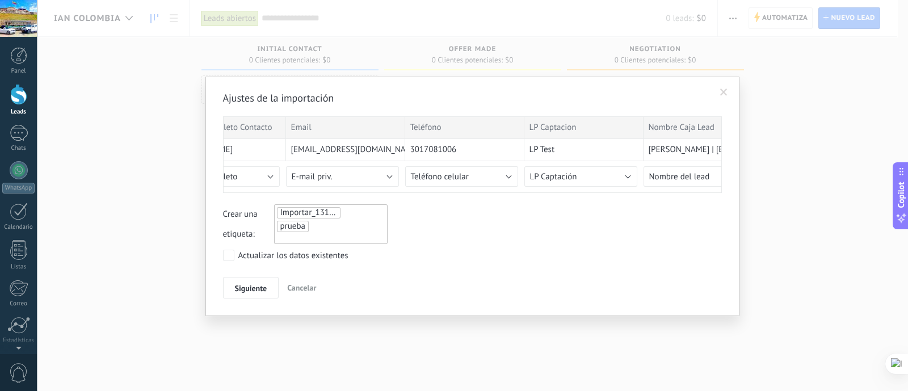
click at [278, 285] on div "Siguiente Cancelar" at bounding box center [472, 288] width 499 height 22
drag, startPoint x: 729, startPoint y: 92, endPoint x: 520, endPoint y: 98, distance: 208.8
click at [727, 92] on span at bounding box center [723, 92] width 19 height 19
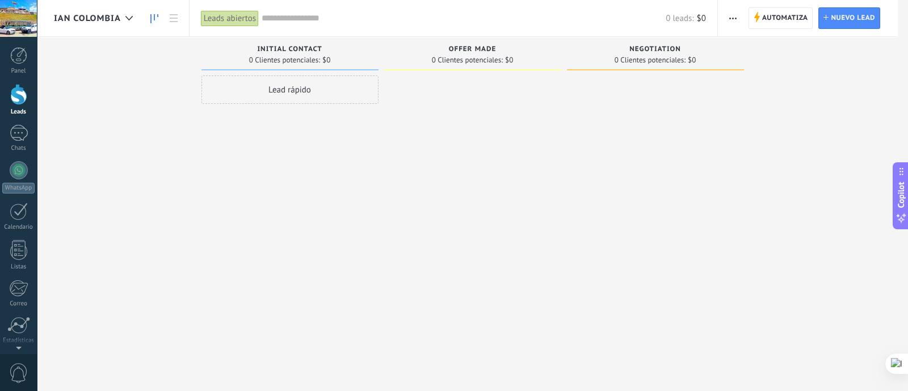
click at [263, 94] on div "Lead rápido" at bounding box center [289, 89] width 177 height 28
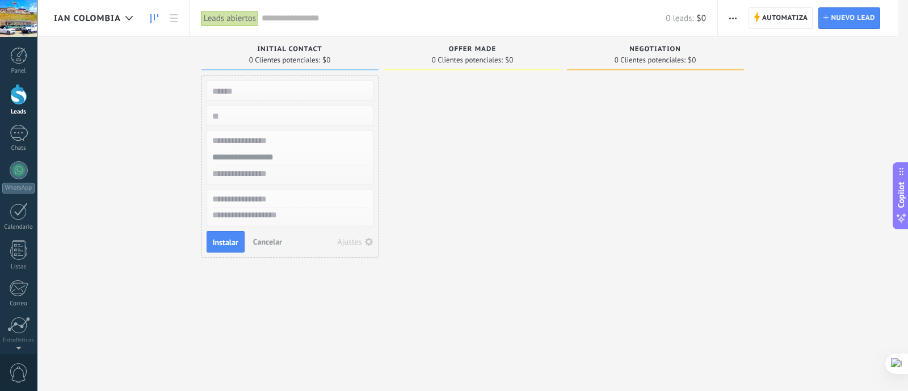
click at [343, 239] on div "Ajustes" at bounding box center [350, 242] width 24 height 8
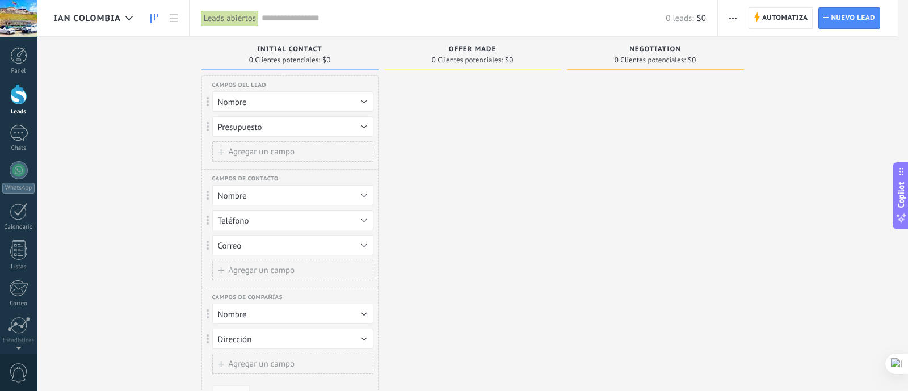
click at [522, 200] on div at bounding box center [472, 246] width 177 height 343
click at [217, 15] on div "Leads abiertos" at bounding box center [230, 18] width 58 height 16
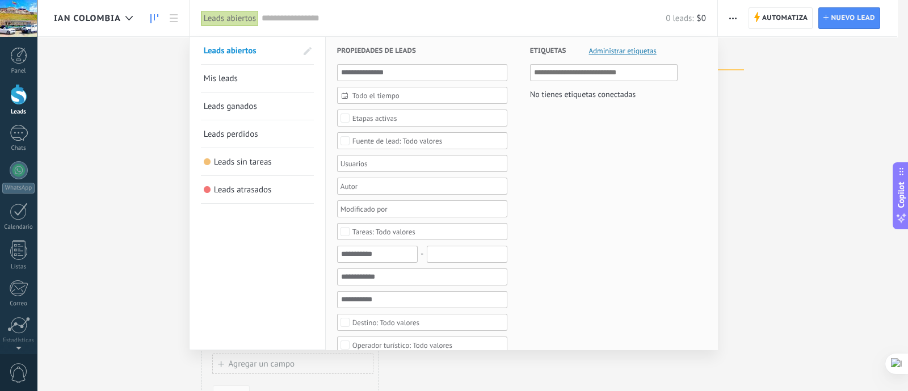
click at [248, 69] on link "Mis leads" at bounding box center [257, 78] width 107 height 27
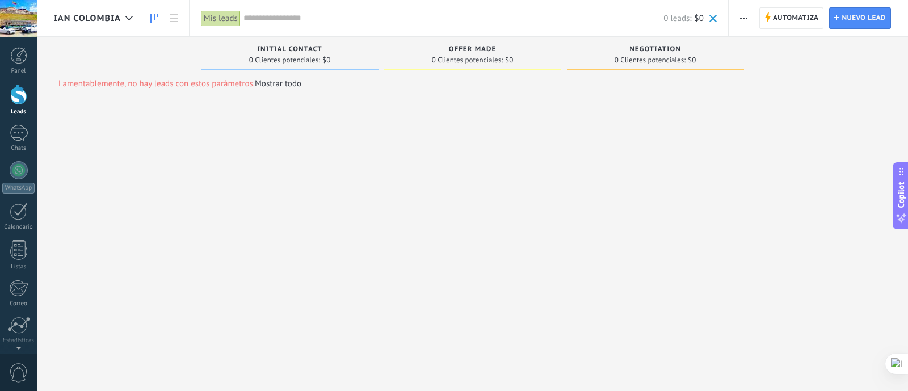
click at [188, 19] on div "IAN COLOMBIA" at bounding box center [113, 18] width 152 height 36
click at [175, 27] on link at bounding box center [173, 18] width 19 height 22
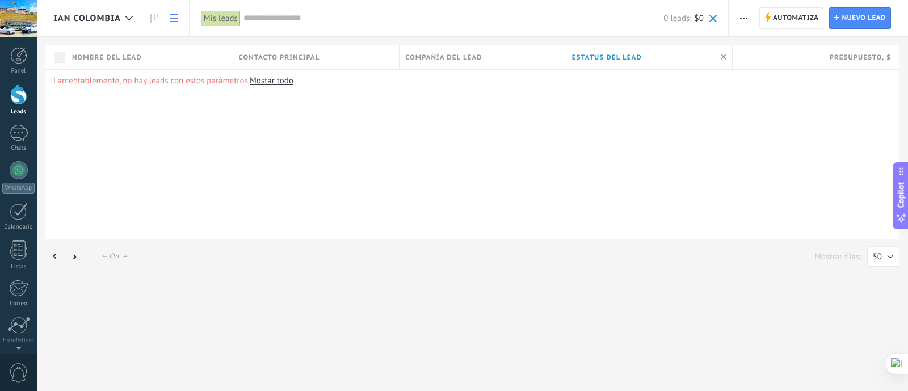
click at [743, 22] on span "button" at bounding box center [743, 18] width 7 height 22
click at [717, 19] on div "Mis leads Aplicar 0 leads: $0 Leads abiertos Mis leads Leads ganados Leads perd…" at bounding box center [458, 18] width 539 height 36
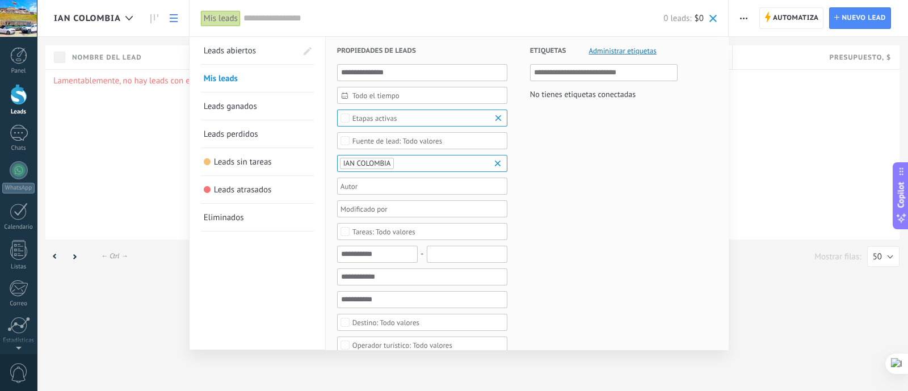
click at [627, 54] on span "Administrar etiquetas" at bounding box center [622, 50] width 68 height 7
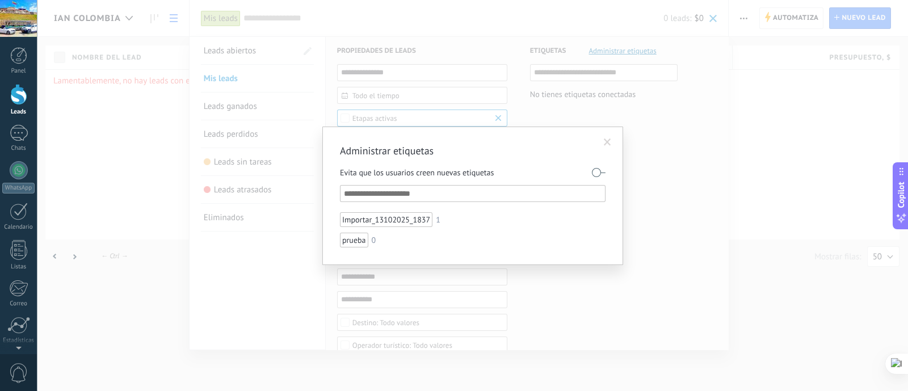
click at [598, 144] on span at bounding box center [607, 142] width 19 height 19
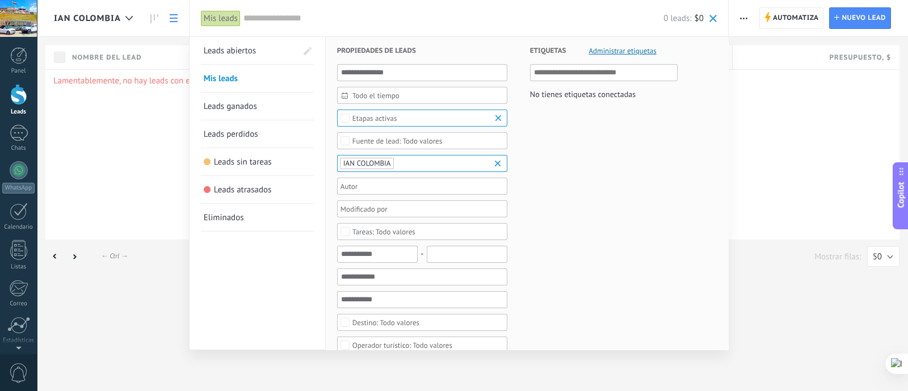
click at [749, 24] on div at bounding box center [454, 195] width 908 height 391
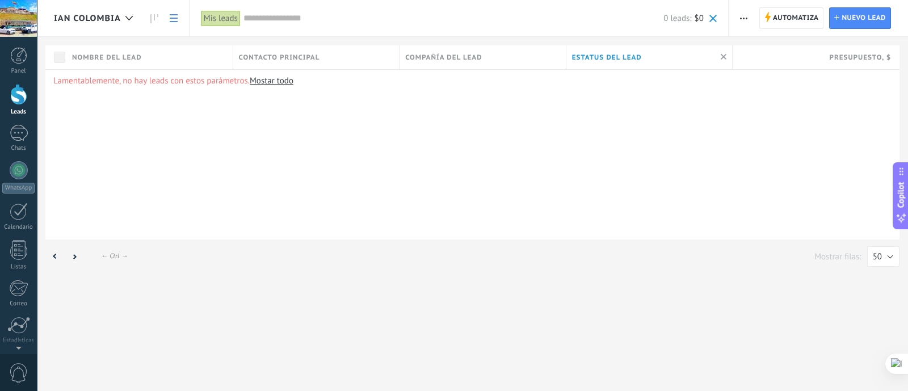
click at [741, 30] on div "Automatiza Nueva difusión Editar embudo Imprimir Importar Exportar Buscar dupli…" at bounding box center [817, 18] width 179 height 36
click at [743, 28] on span "button" at bounding box center [743, 18] width 7 height 22
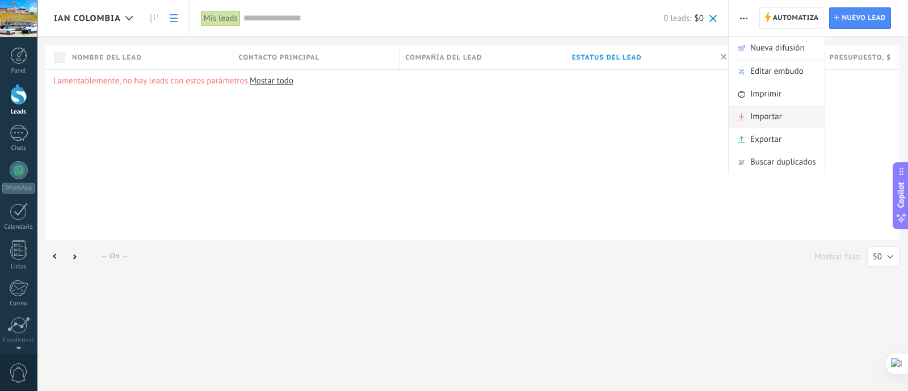
click at [778, 117] on span "Importar" at bounding box center [766, 117] width 32 height 23
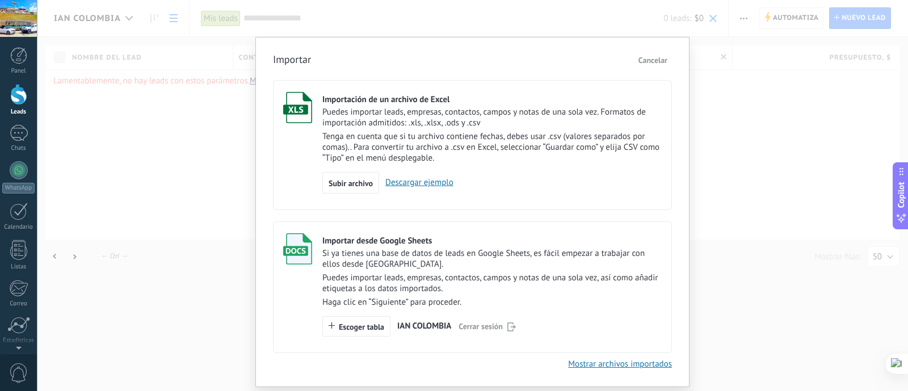
drag, startPoint x: 644, startPoint y: 63, endPoint x: 591, endPoint y: 70, distance: 53.2
click at [644, 63] on span "Cancelar" at bounding box center [652, 60] width 29 height 10
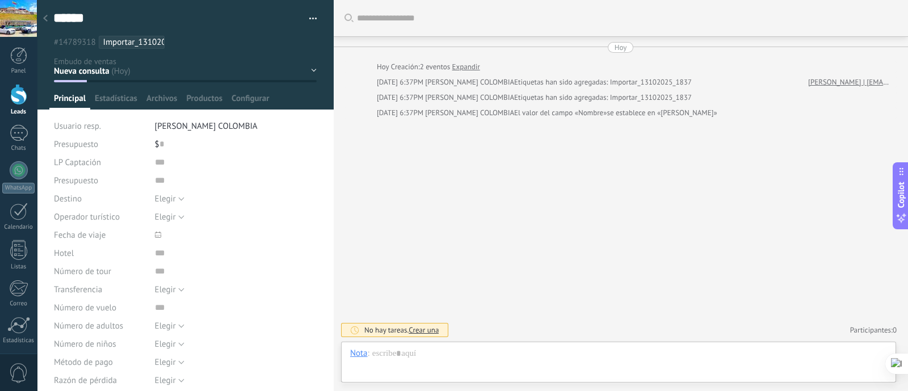
drag, startPoint x: 49, startPoint y: 47, endPoint x: 104, endPoint y: 40, distance: 54.9
click at [104, 40] on div "****** Sergio Guardar y crear Imprimir Administrar etiquetas Exportar a excel" at bounding box center [185, 24] width 297 height 49
click at [301, 20] on button "button" at bounding box center [309, 18] width 16 height 17
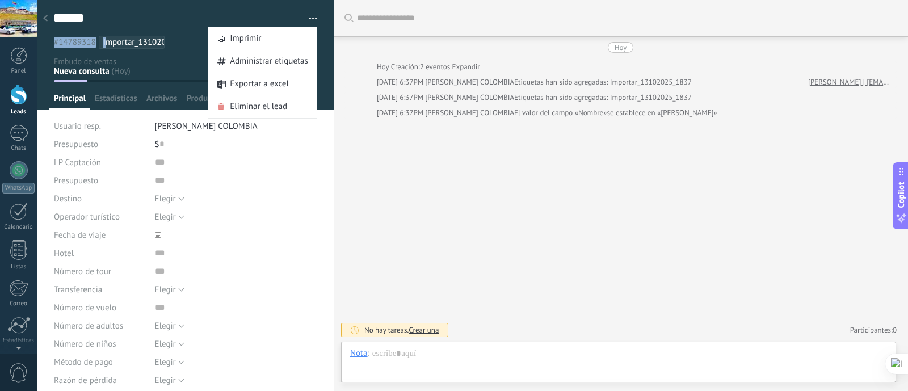
click at [301, 20] on button "button" at bounding box center [309, 18] width 16 height 17
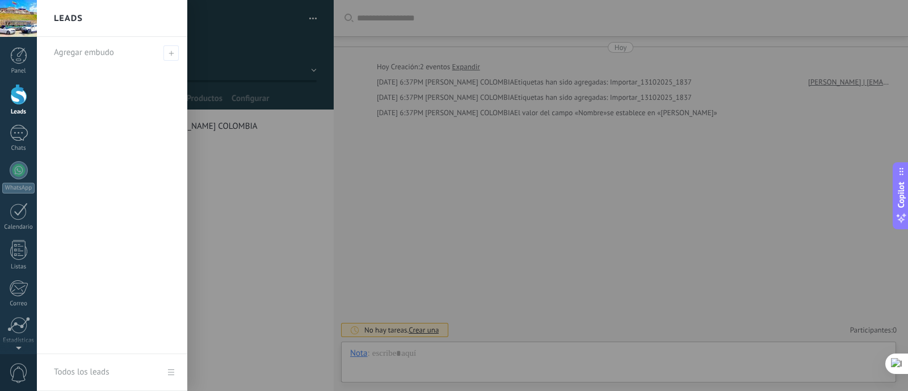
click at [28, 98] on link "Leads" at bounding box center [18, 100] width 37 height 32
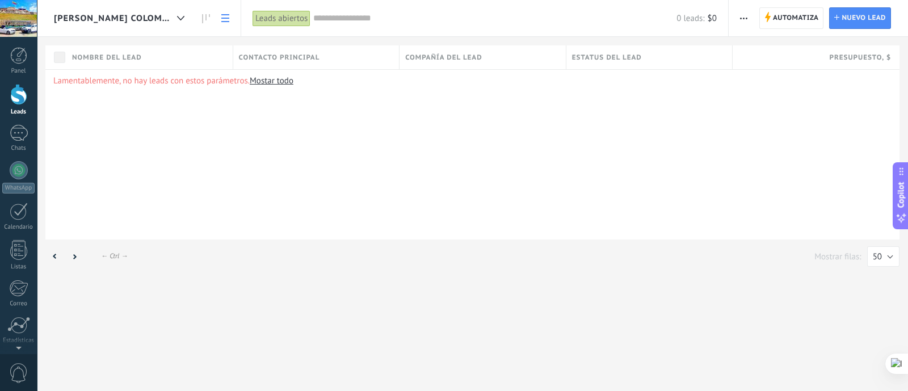
click at [739, 18] on button "button" at bounding box center [743, 18] width 16 height 22
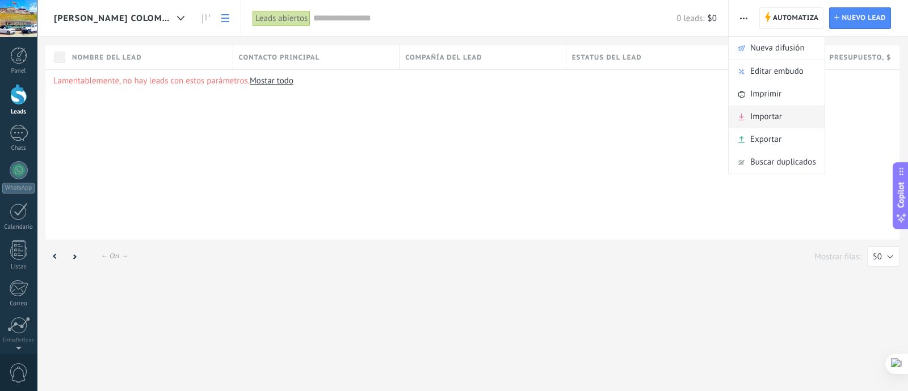
click at [754, 117] on span "Importar" at bounding box center [766, 117] width 32 height 23
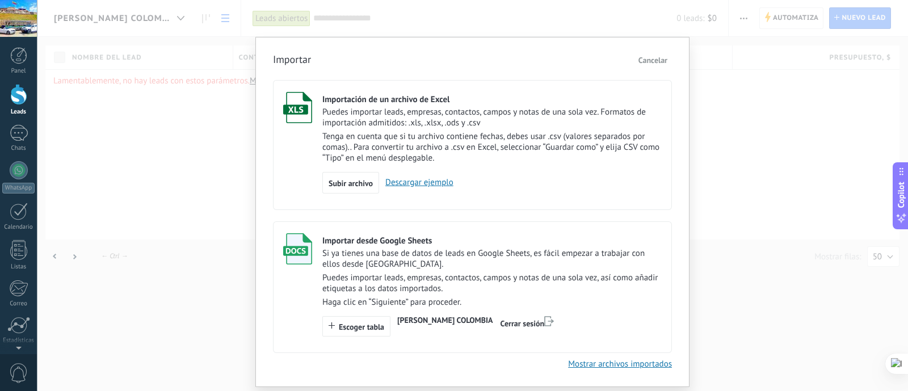
click at [453, 298] on p "Haga clic en “Siguiente” para proceder." at bounding box center [491, 302] width 339 height 11
click at [360, 330] on span "Escoger tabla" at bounding box center [361, 327] width 45 height 8
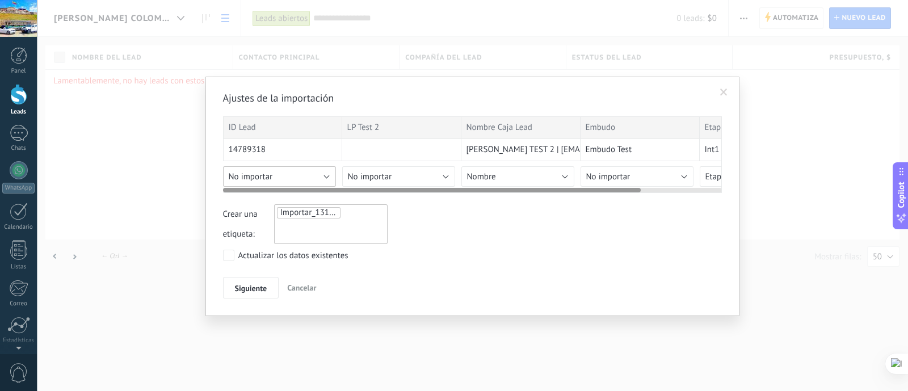
click at [286, 173] on button "No importar" at bounding box center [279, 176] width 113 height 20
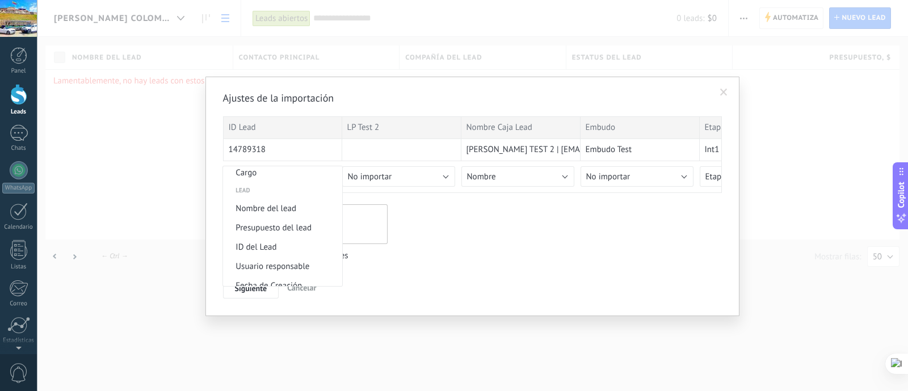
scroll to position [425, 0]
click at [281, 246] on span "ID del Lead" at bounding box center [281, 246] width 116 height 11
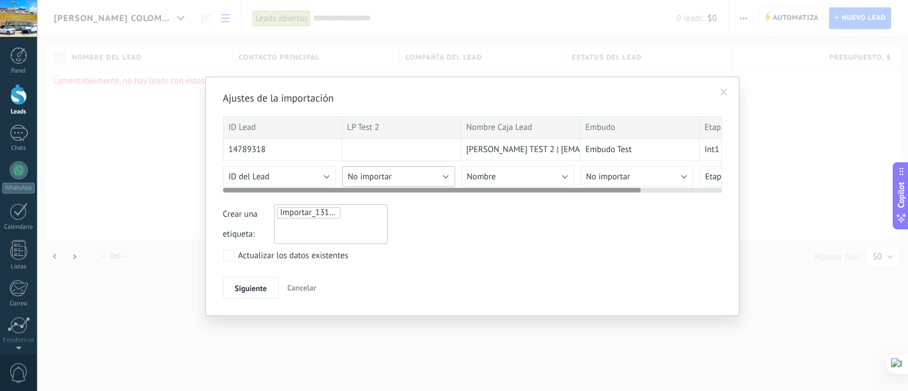
click at [393, 172] on button "No importar" at bounding box center [398, 176] width 113 height 20
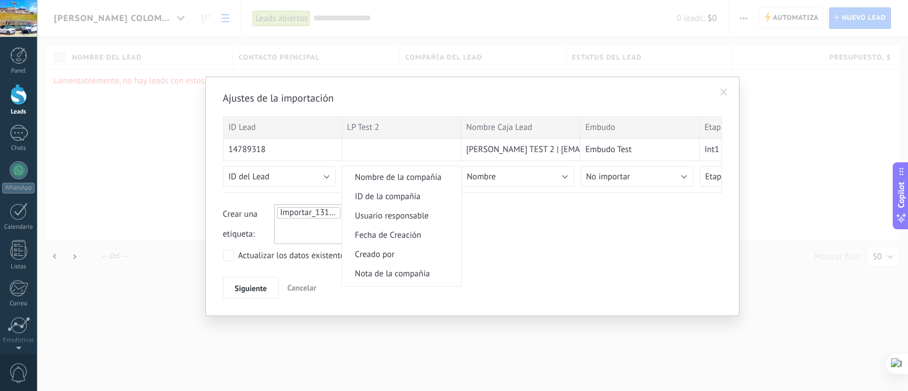
scroll to position [1441, 0]
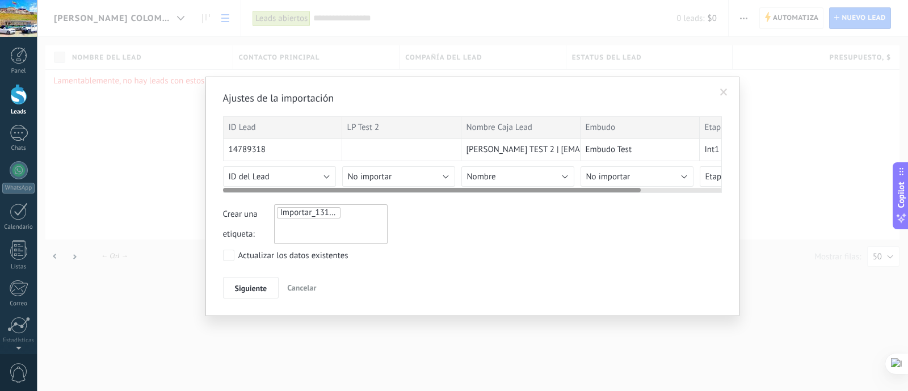
click at [432, 148] on div at bounding box center [401, 150] width 119 height 22
click at [412, 151] on div at bounding box center [401, 150] width 119 height 22
click at [386, 179] on span "No importar" at bounding box center [370, 176] width 44 height 11
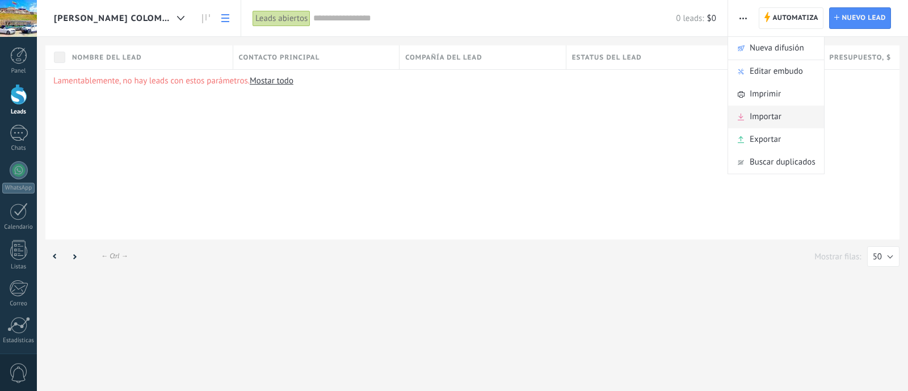
click at [780, 114] on span "Importar" at bounding box center [765, 117] width 32 height 23
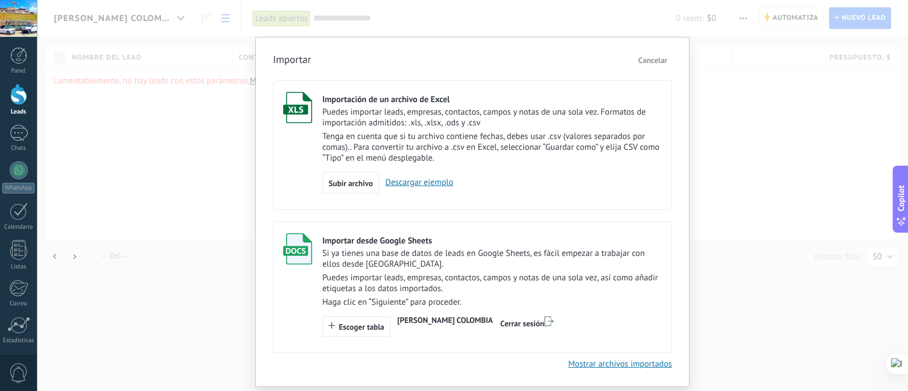
click at [547, 273] on p "Puedes importar leads, empresas, contactos, campos y notas de una sola vez, así…" at bounding box center [491, 283] width 339 height 22
click at [374, 326] on span "Escoger tabla" at bounding box center [361, 327] width 45 height 8
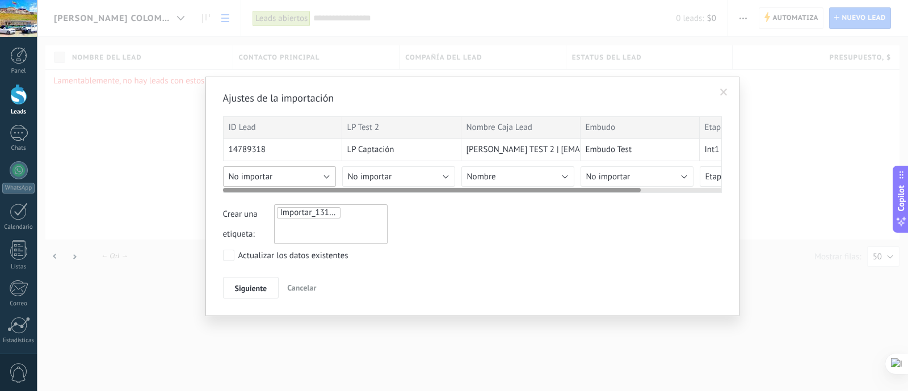
click at [316, 180] on button "No importar" at bounding box center [279, 176] width 113 height 20
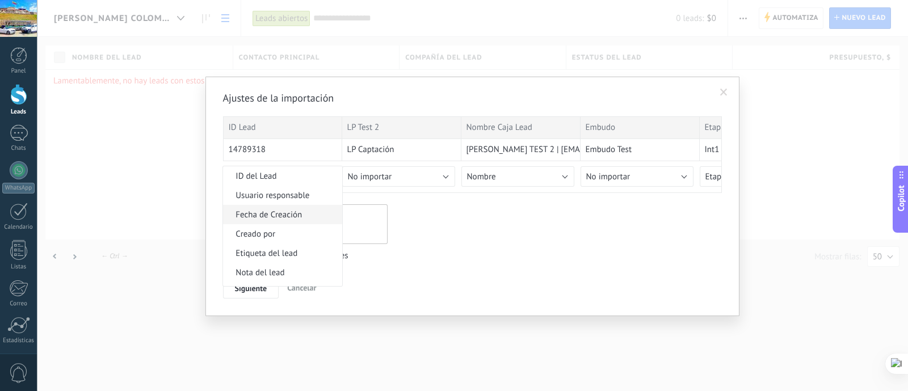
scroll to position [496, 0]
click at [285, 182] on span "ID del Lead" at bounding box center [281, 176] width 116 height 11
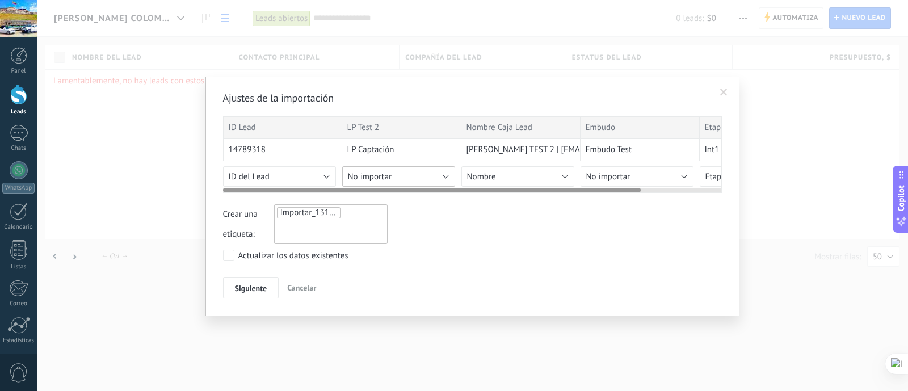
click at [389, 176] on span "No importar" at bounding box center [370, 176] width 44 height 11
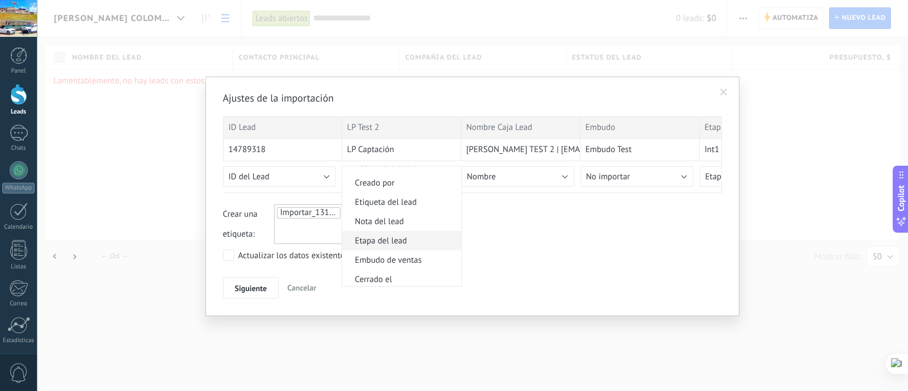
scroll to position [567, 0]
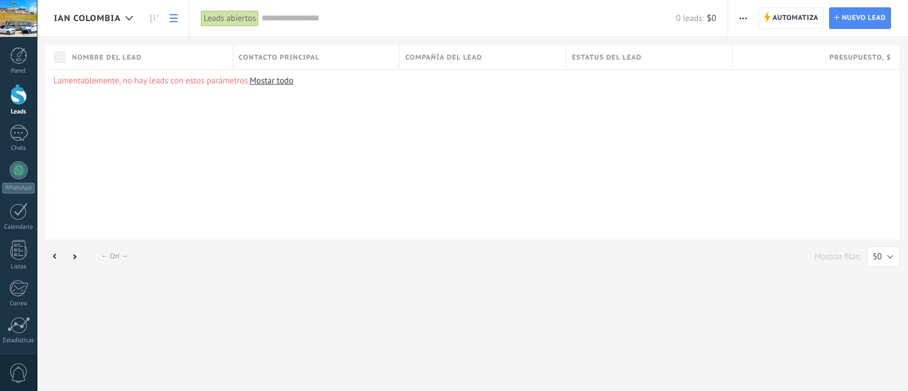
click at [749, 19] on button "button" at bounding box center [743, 18] width 16 height 22
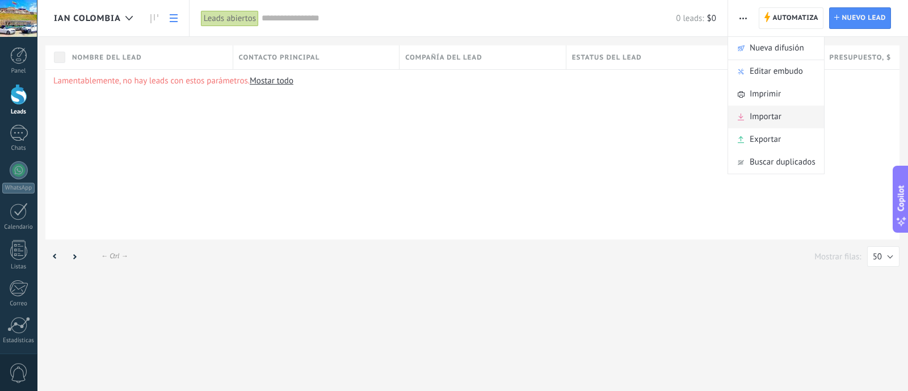
click at [765, 111] on span "Importar" at bounding box center [765, 117] width 32 height 23
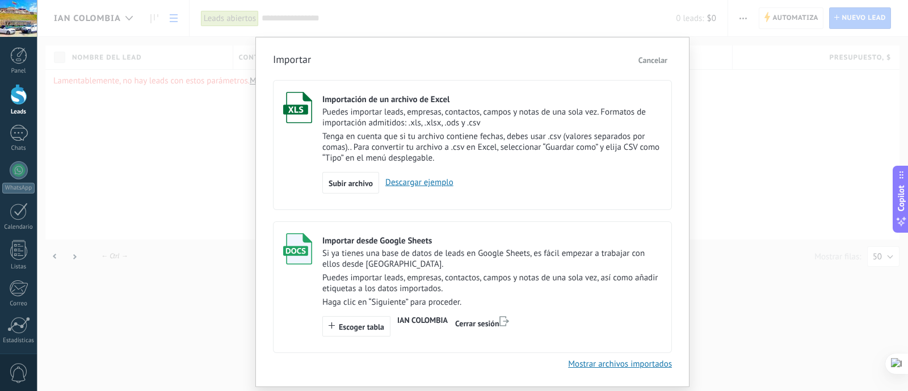
drag, startPoint x: 340, startPoint y: 344, endPoint x: 350, endPoint y: 339, distance: 11.2
click at [343, 345] on label "Importar desde Google Sheets Si ya tienes una base de datos de leads en Google …" at bounding box center [472, 287] width 399 height 132
click at [359, 330] on span "Escoger tabla" at bounding box center [361, 327] width 45 height 8
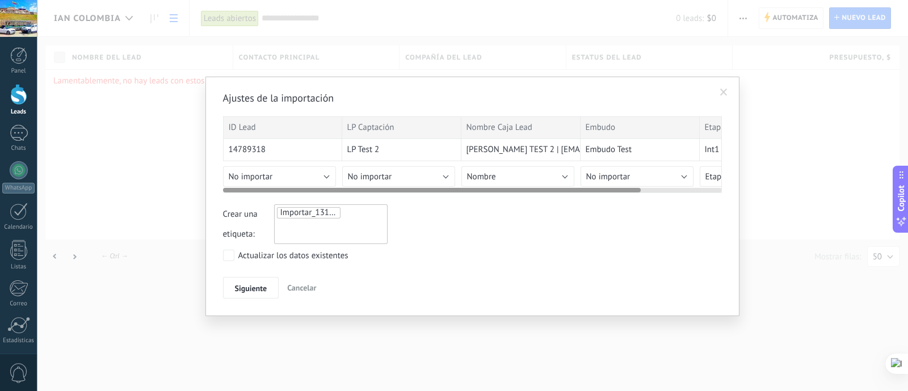
drag, startPoint x: 284, startPoint y: 189, endPoint x: 286, endPoint y: 183, distance: 7.4
click at [283, 190] on div at bounding box center [431, 190] width 417 height 5
click at [288, 180] on button "No importar" at bounding box center [279, 176] width 113 height 20
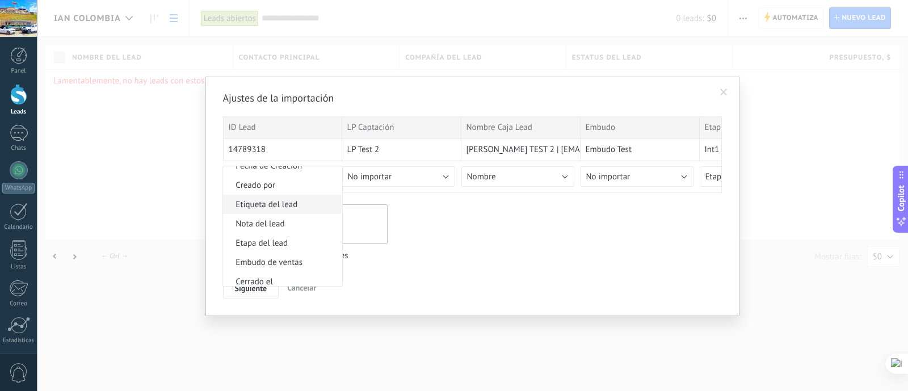
scroll to position [474, 0]
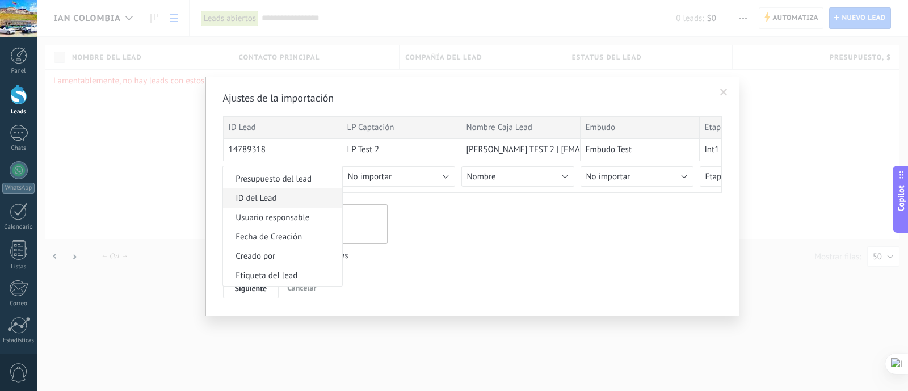
click at [285, 203] on span "ID del Lead" at bounding box center [281, 198] width 116 height 11
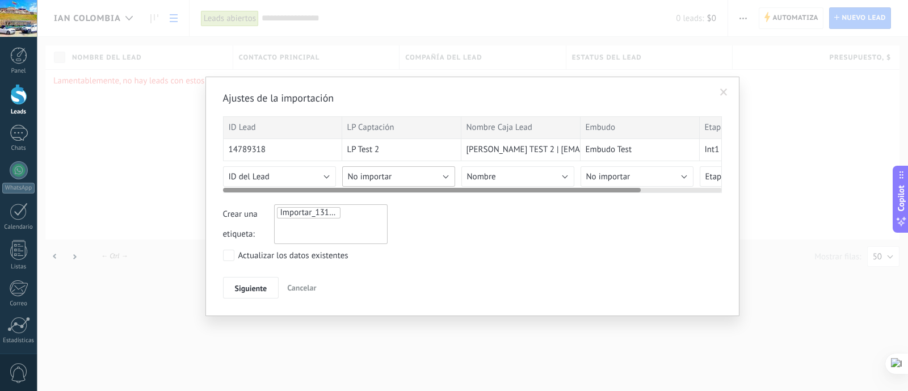
click at [382, 171] on span "No importar" at bounding box center [370, 176] width 44 height 11
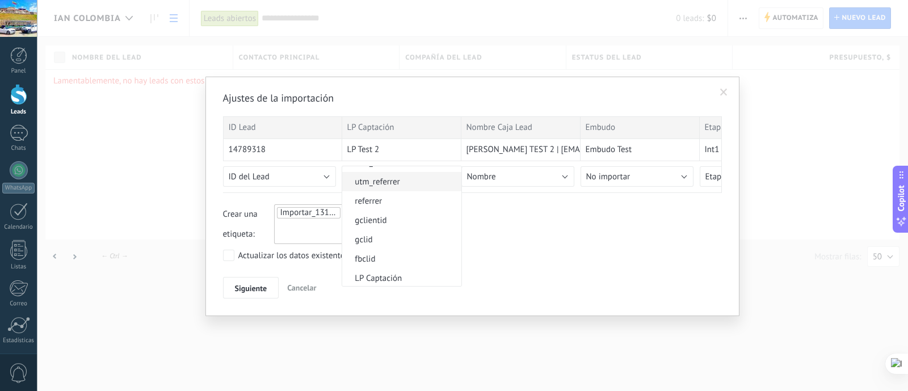
scroll to position [780, 0]
click at [391, 264] on span "LP Captación" at bounding box center [400, 258] width 116 height 11
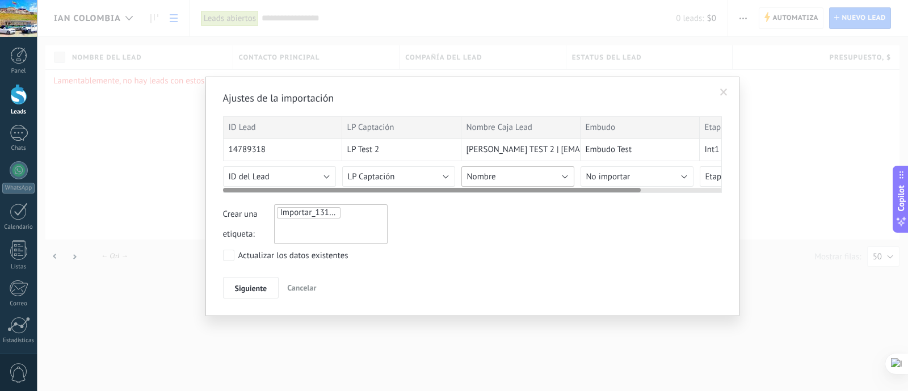
click at [491, 173] on span "Nombre" at bounding box center [481, 176] width 29 height 11
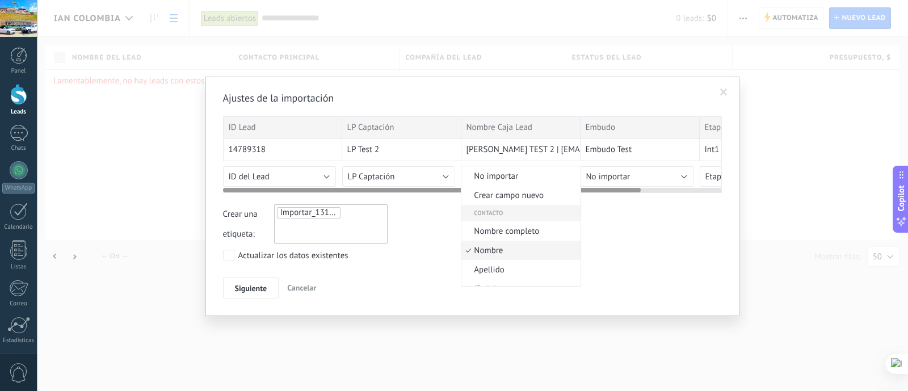
scroll to position [26, 0]
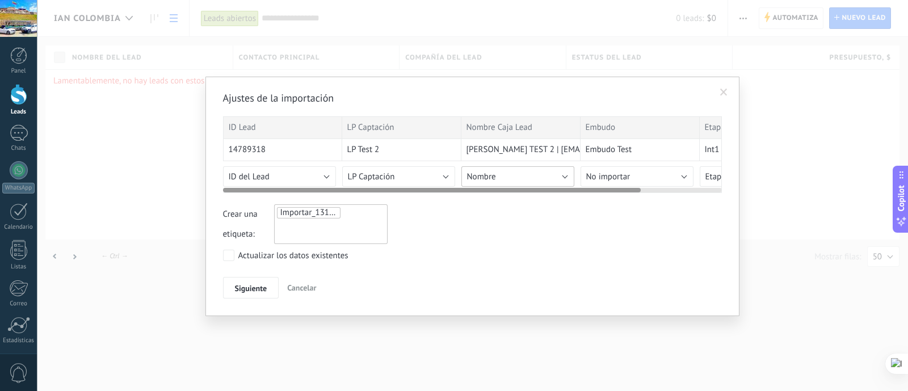
click at [524, 179] on button "Nombre" at bounding box center [517, 176] width 113 height 20
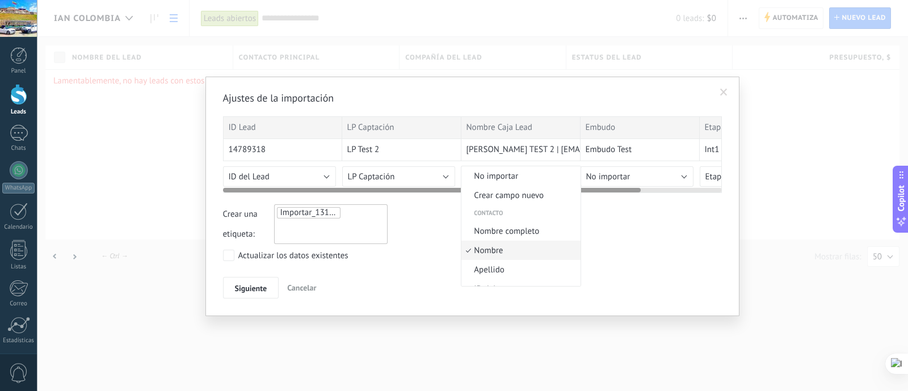
scroll to position [380, 0]
click at [530, 251] on span "Nombre del lead" at bounding box center [519, 253] width 116 height 11
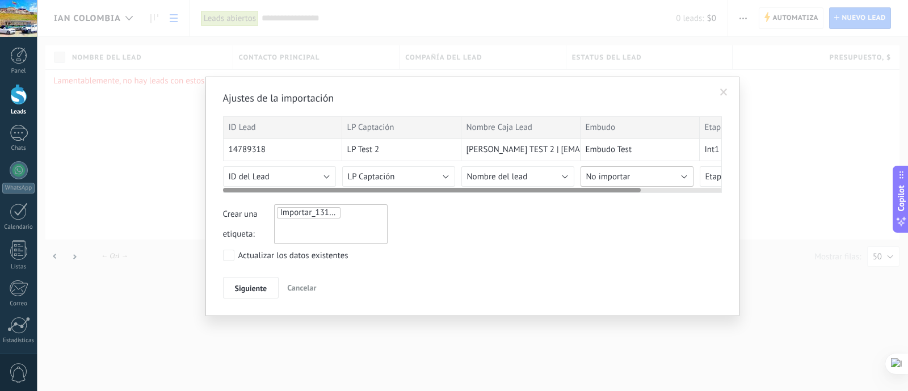
click at [626, 178] on span "No importar" at bounding box center [608, 176] width 44 height 11
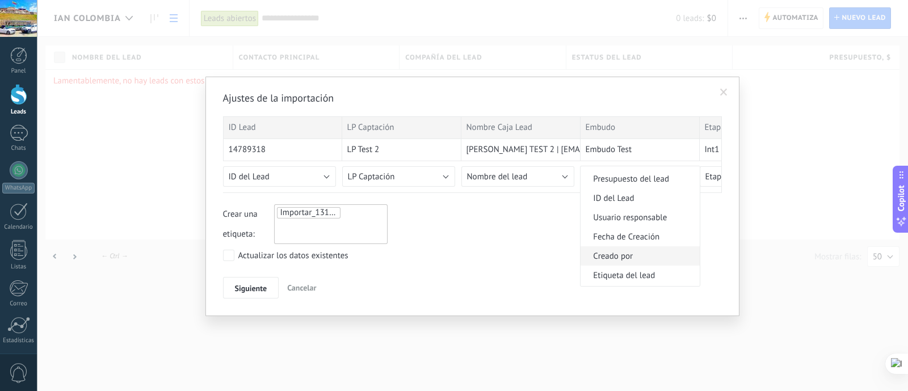
scroll to position [545, 0]
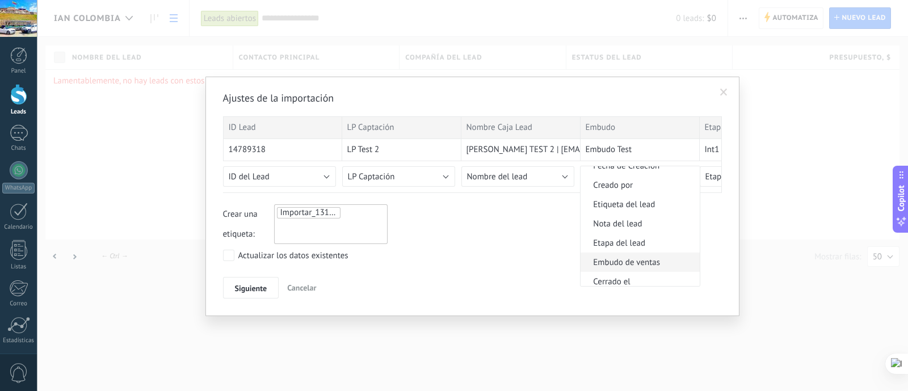
click at [631, 261] on span "Embudo de ventas" at bounding box center [638, 262] width 116 height 11
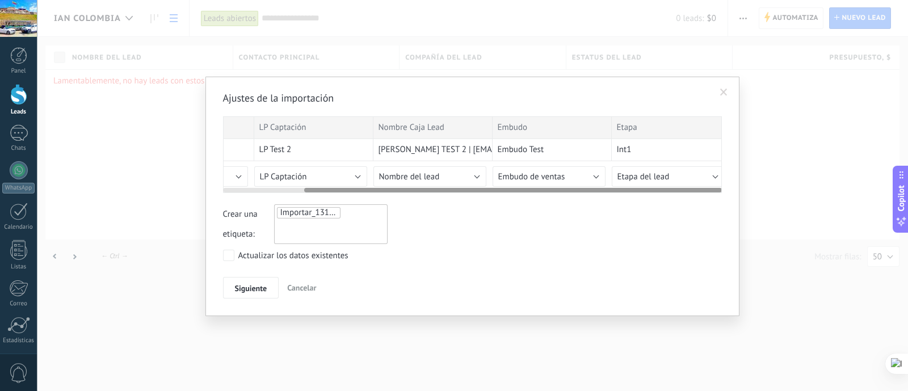
scroll to position [0, 96]
drag, startPoint x: 550, startPoint y: 189, endPoint x: 653, endPoint y: 182, distance: 103.5
click at [646, 183] on div at bounding box center [472, 187] width 499 height 9
click at [657, 174] on span "Etapa del lead" at bounding box center [635, 176] width 52 height 11
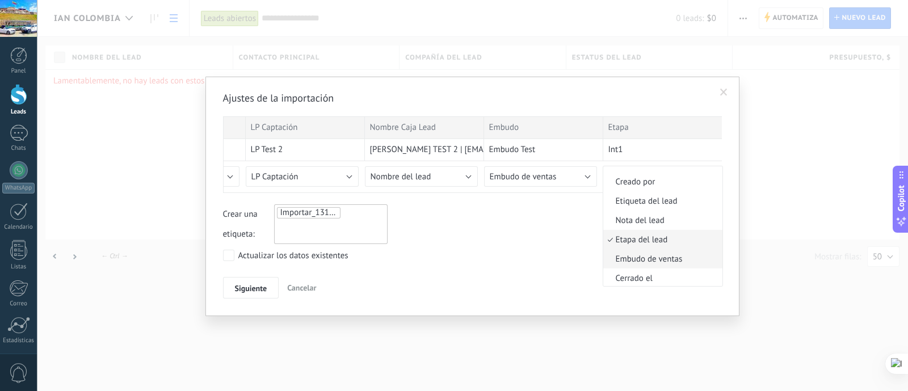
scroll to position [565, 0]
click at [649, 220] on span "Etapa del lead" at bounding box center [661, 222] width 116 height 11
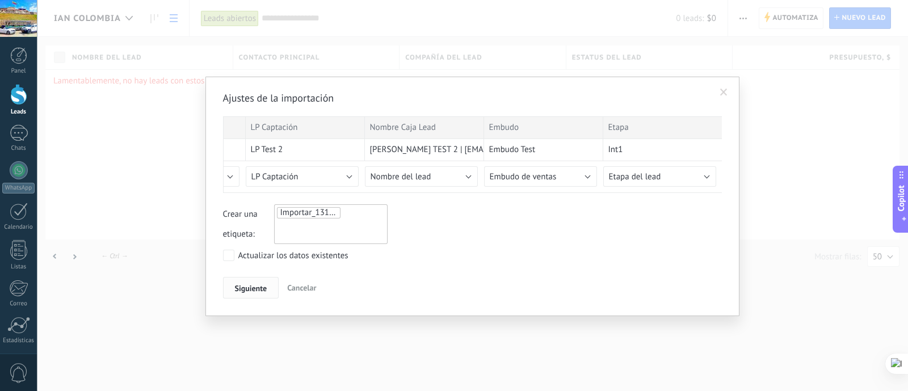
click at [235, 278] on button "Siguiente" at bounding box center [251, 288] width 56 height 22
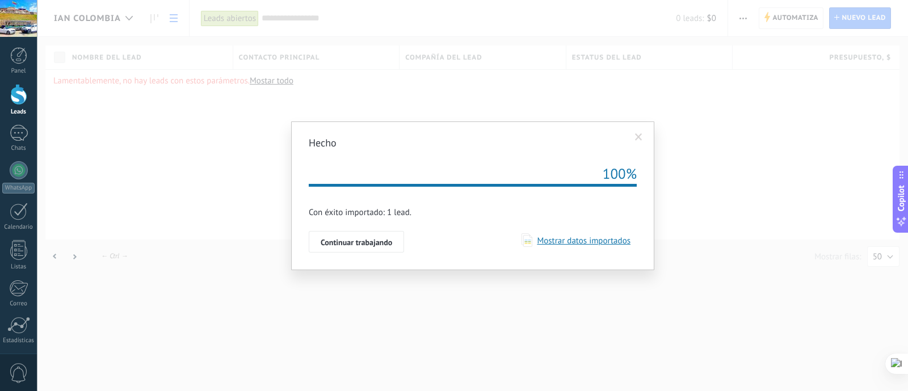
click at [547, 242] on span "Mostrar datos importados" at bounding box center [581, 240] width 98 height 11
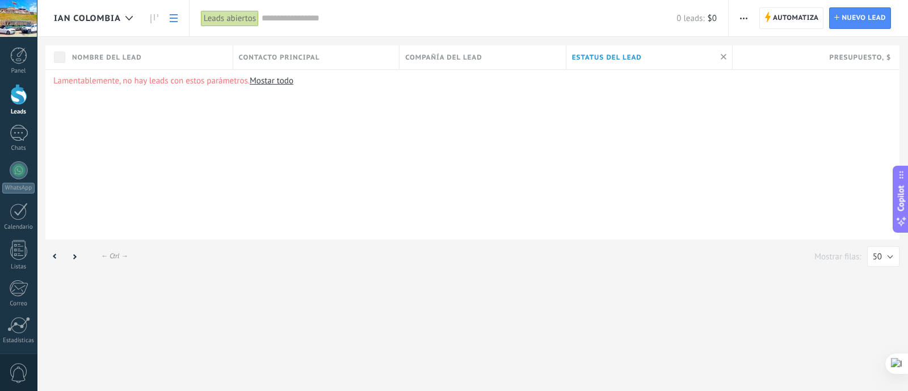
click at [266, 85] on link "Mostar todo" at bounding box center [272, 80] width 44 height 11
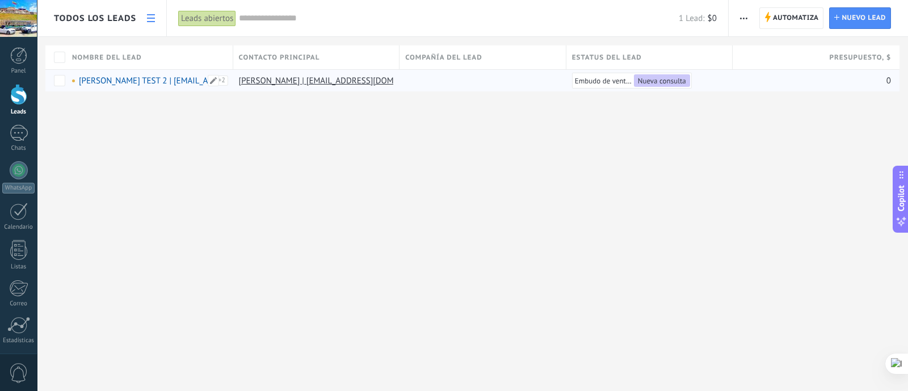
click at [189, 81] on link "[PERSON_NAME] TEST 2 | [EMAIL_ADDRESS][DOMAIN_NAME] |" at bounding box center [192, 80] width 227 height 11
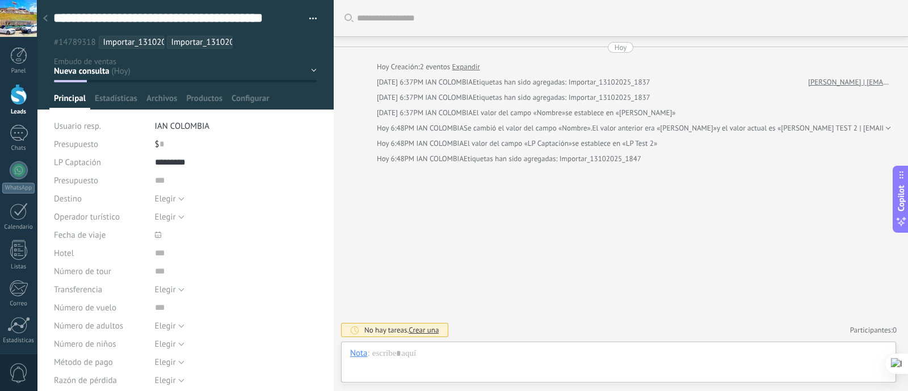
click at [165, 145] on div "$ 0" at bounding box center [236, 144] width 162 height 18
click at [111, 97] on span "Estadísticas" at bounding box center [116, 101] width 43 height 16
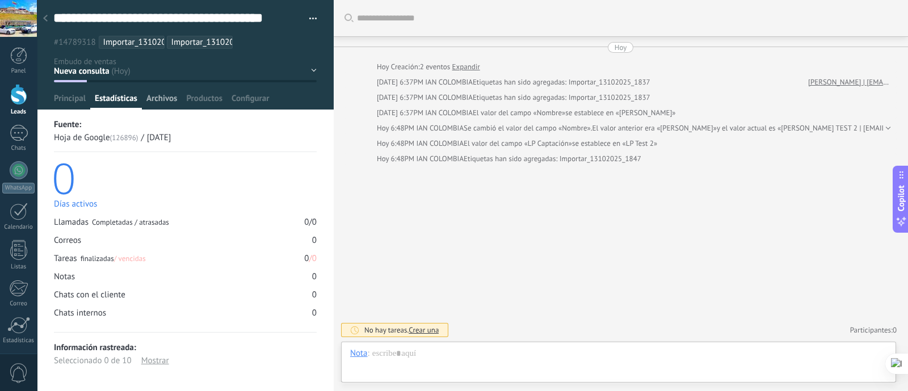
click at [166, 100] on span "Archivos" at bounding box center [161, 101] width 31 height 16
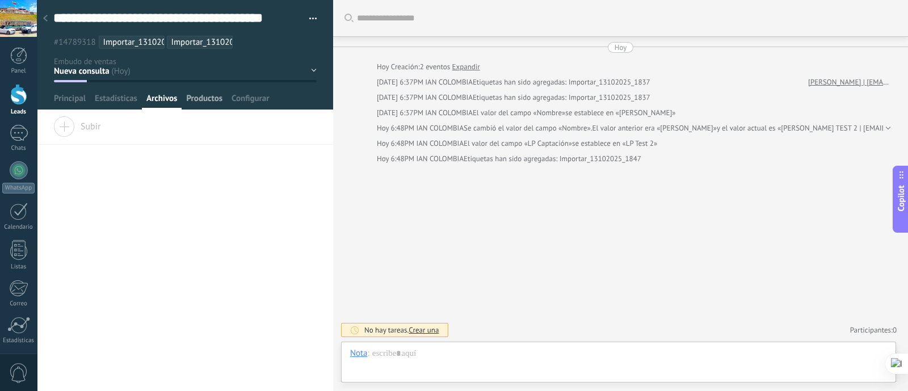
click at [203, 102] on span "Productos" at bounding box center [204, 101] width 36 height 16
click at [252, 99] on span "Configurar" at bounding box center [249, 101] width 37 height 16
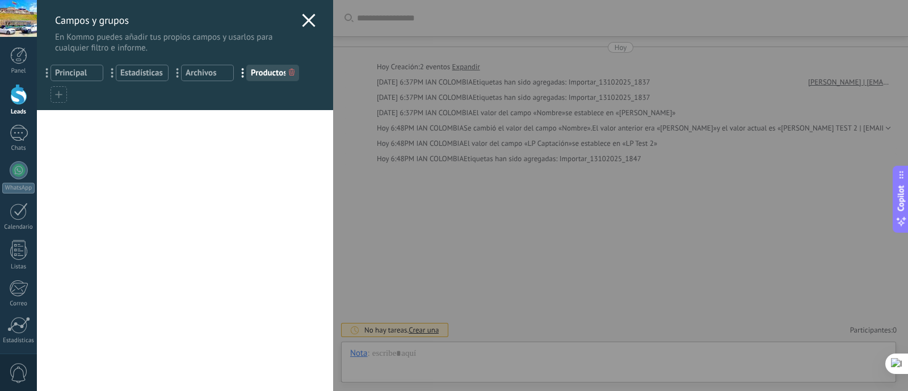
click at [313, 24] on div "Campos y grupos En Kommo puedes añadir tus propios campos y usarlos para cualqu…" at bounding box center [185, 26] width 296 height 53
drag, startPoint x: 402, startPoint y: 243, endPoint x: 313, endPoint y: 29, distance: 231.6
click at [402, 244] on div "Campos y grupos En Kommo puedes añadir tus propios campos y usarlos para cualqu…" at bounding box center [472, 195] width 871 height 391
click at [314, 15] on div "**********" at bounding box center [185, 24] width 297 height 49
click at [306, 22] on button "button" at bounding box center [309, 18] width 16 height 17
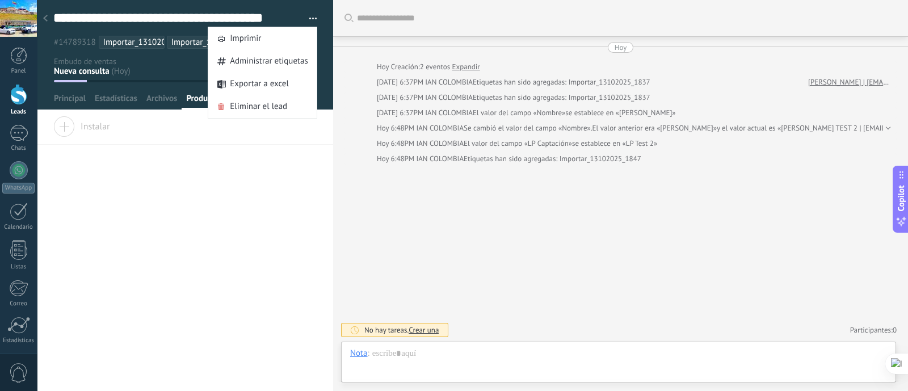
drag, startPoint x: 281, startPoint y: 76, endPoint x: 315, endPoint y: 69, distance: 34.7
click at [281, 75] on span "Exportar a excel" at bounding box center [259, 84] width 59 height 23
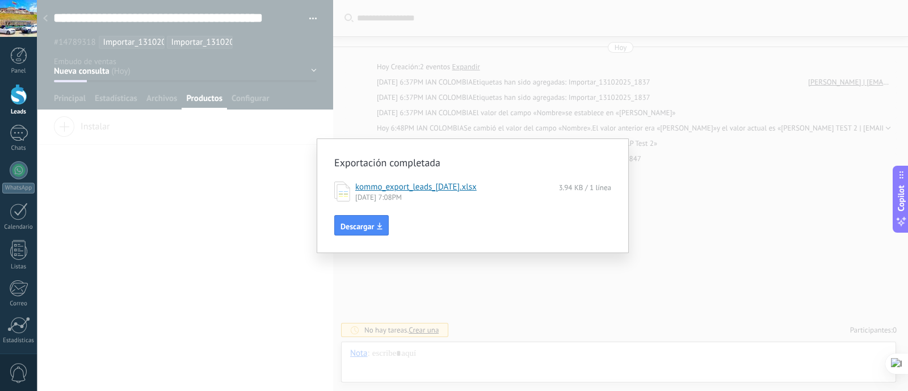
drag, startPoint x: 369, startPoint y: 218, endPoint x: 400, endPoint y: 264, distance: 55.5
click at [368, 218] on button "Descargar" at bounding box center [361, 225] width 54 height 20
